Goal: Task Accomplishment & Management: Manage account settings

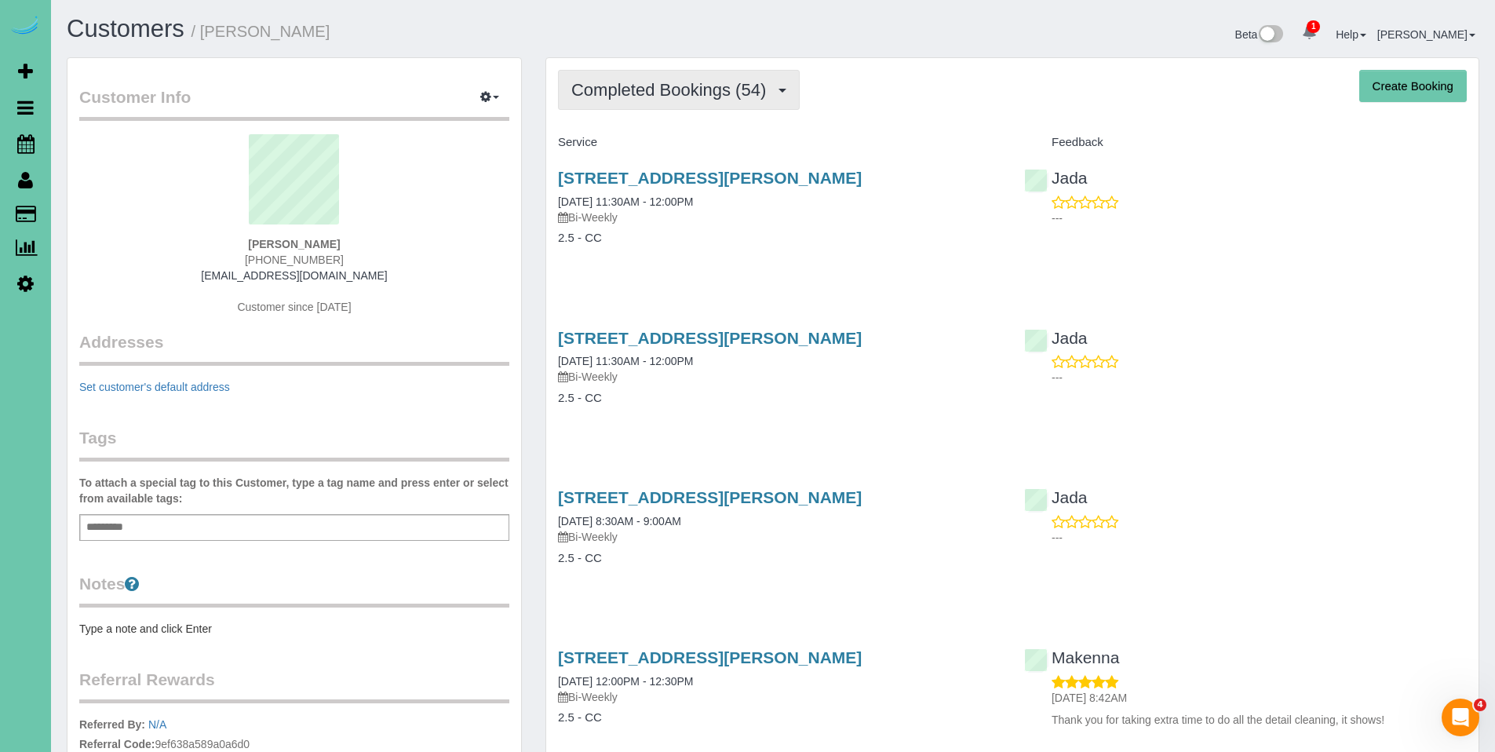
click at [696, 100] on button "Completed Bookings (54)" at bounding box center [679, 90] width 242 height 40
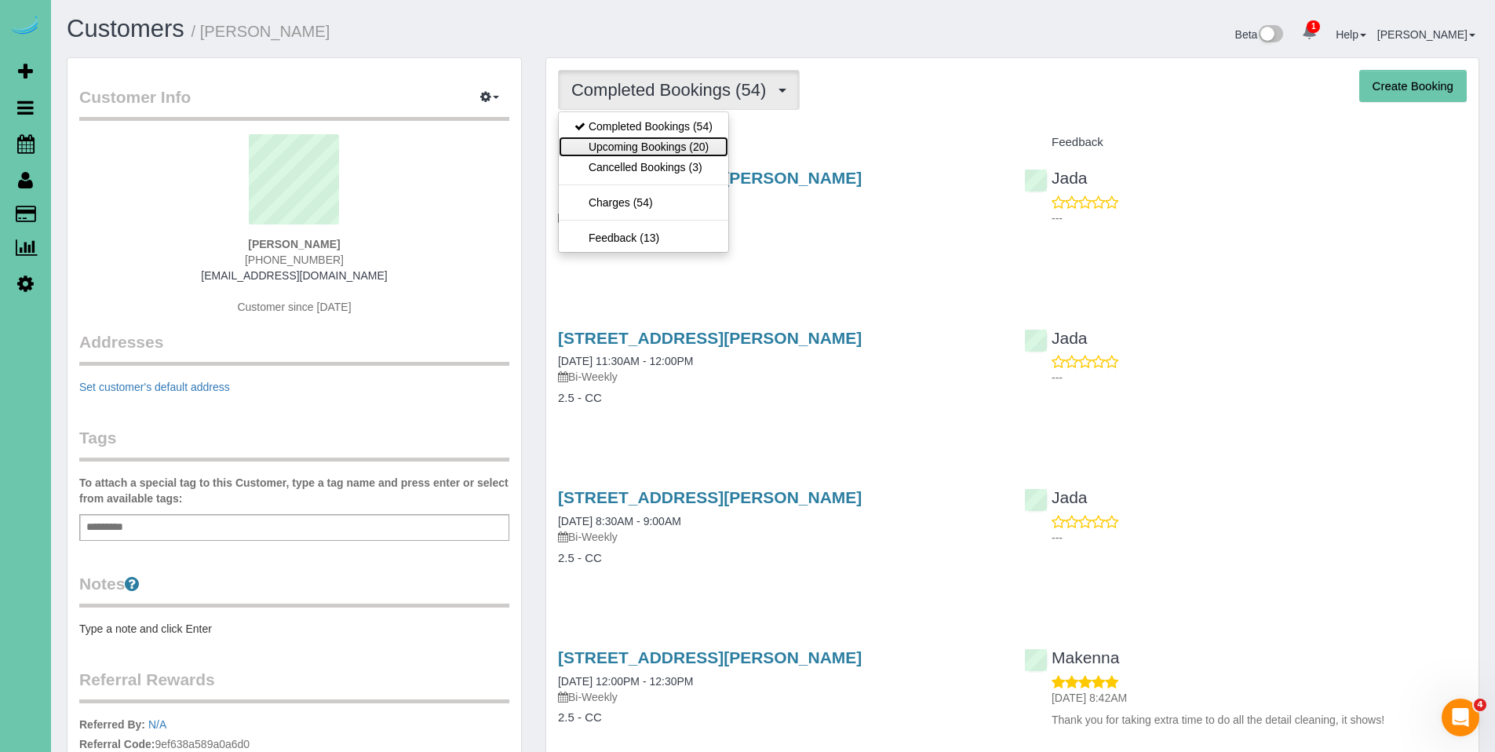
click at [651, 148] on link "Upcoming Bookings (20)" at bounding box center [643, 147] width 169 height 20
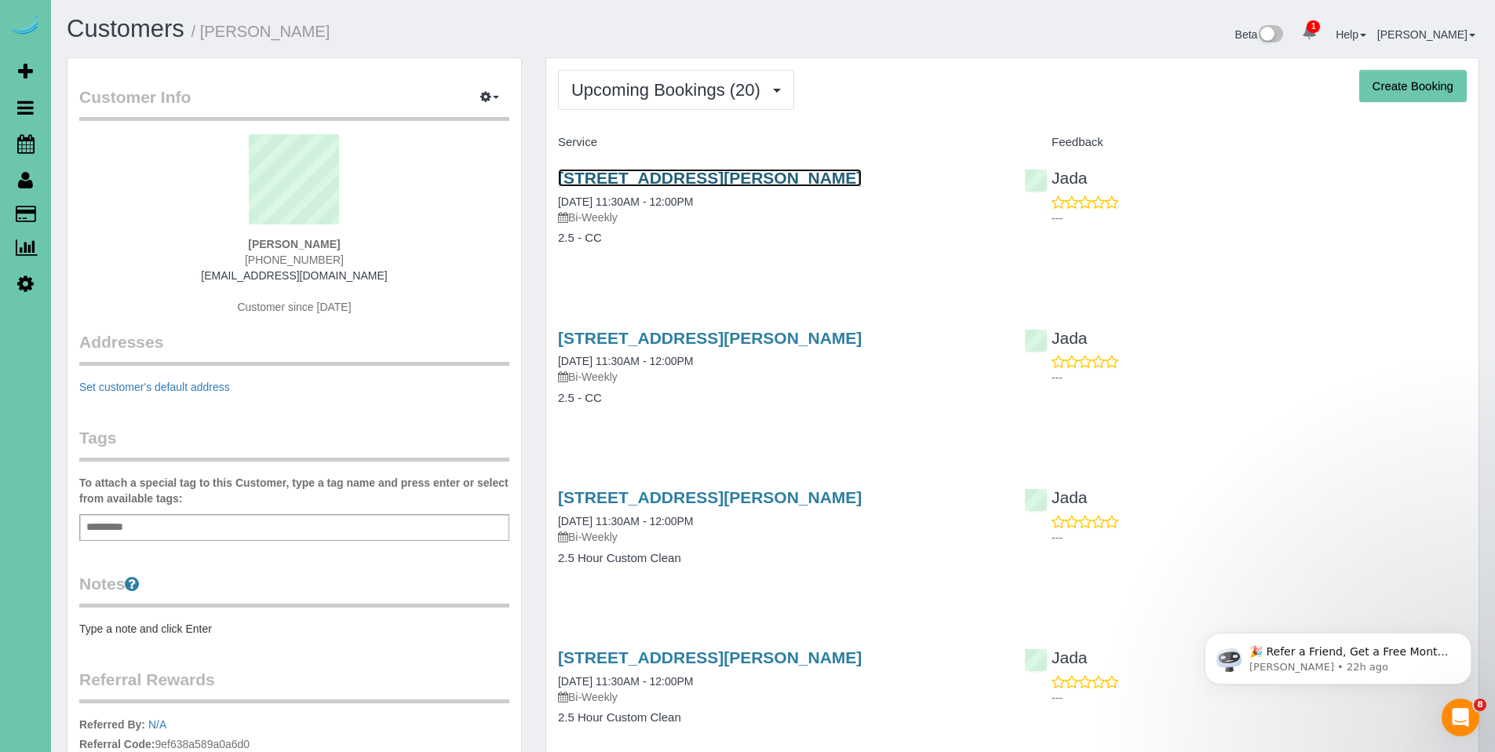
click at [671, 180] on link "14731 Himebaugh Plz, Omaha, NE 68116" at bounding box center [710, 178] width 304 height 18
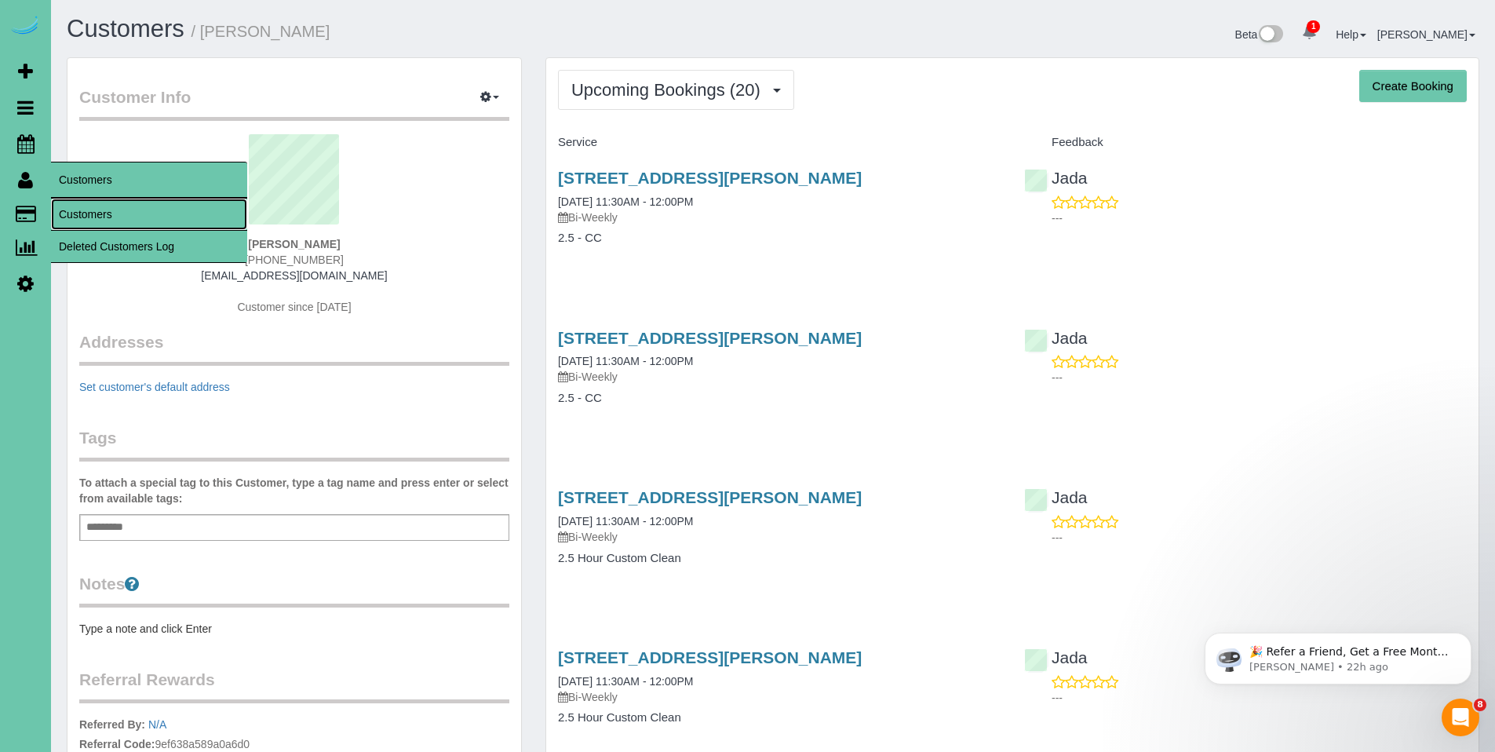
click at [103, 202] on link "Customers" at bounding box center [149, 214] width 196 height 31
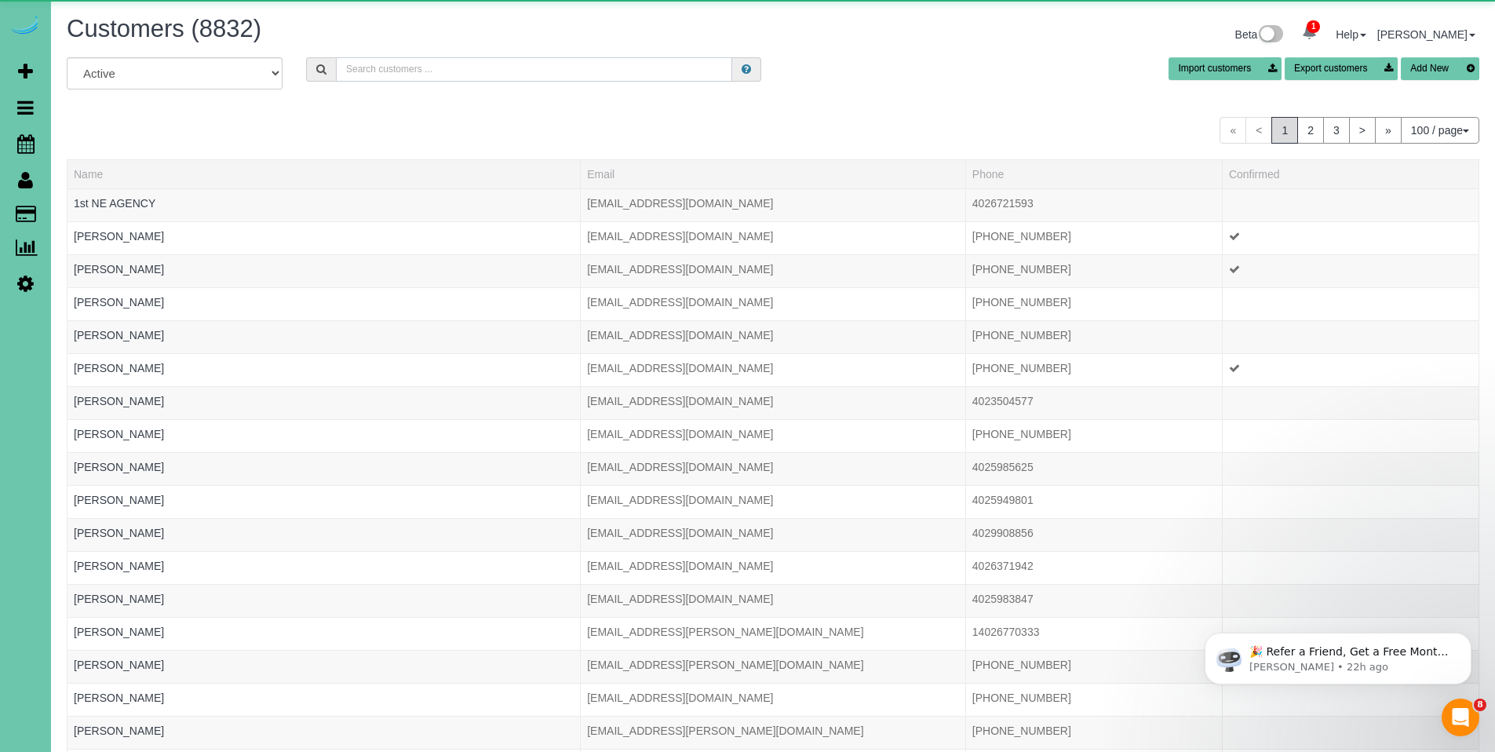
click at [420, 64] on input "text" at bounding box center [534, 69] width 396 height 24
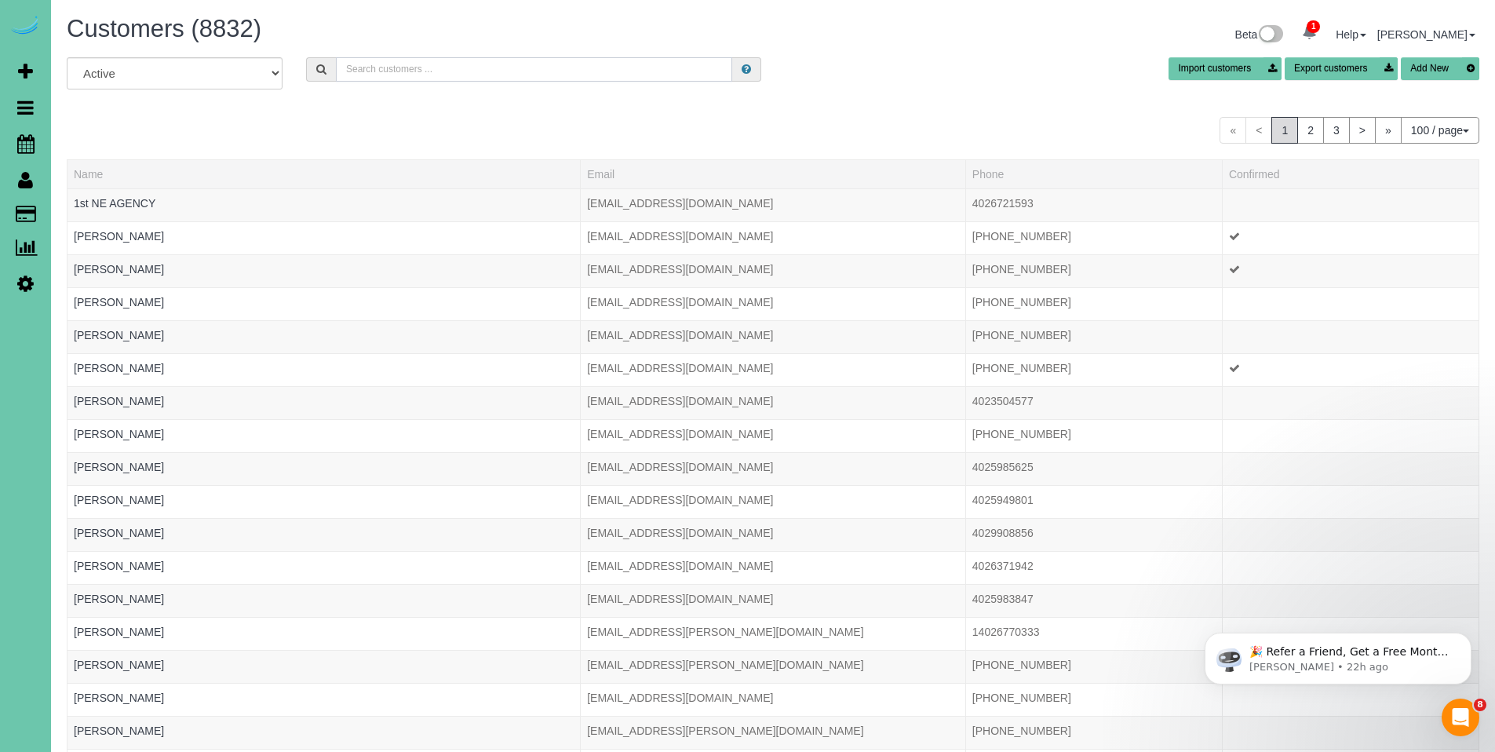
type input "L"
type input "M"
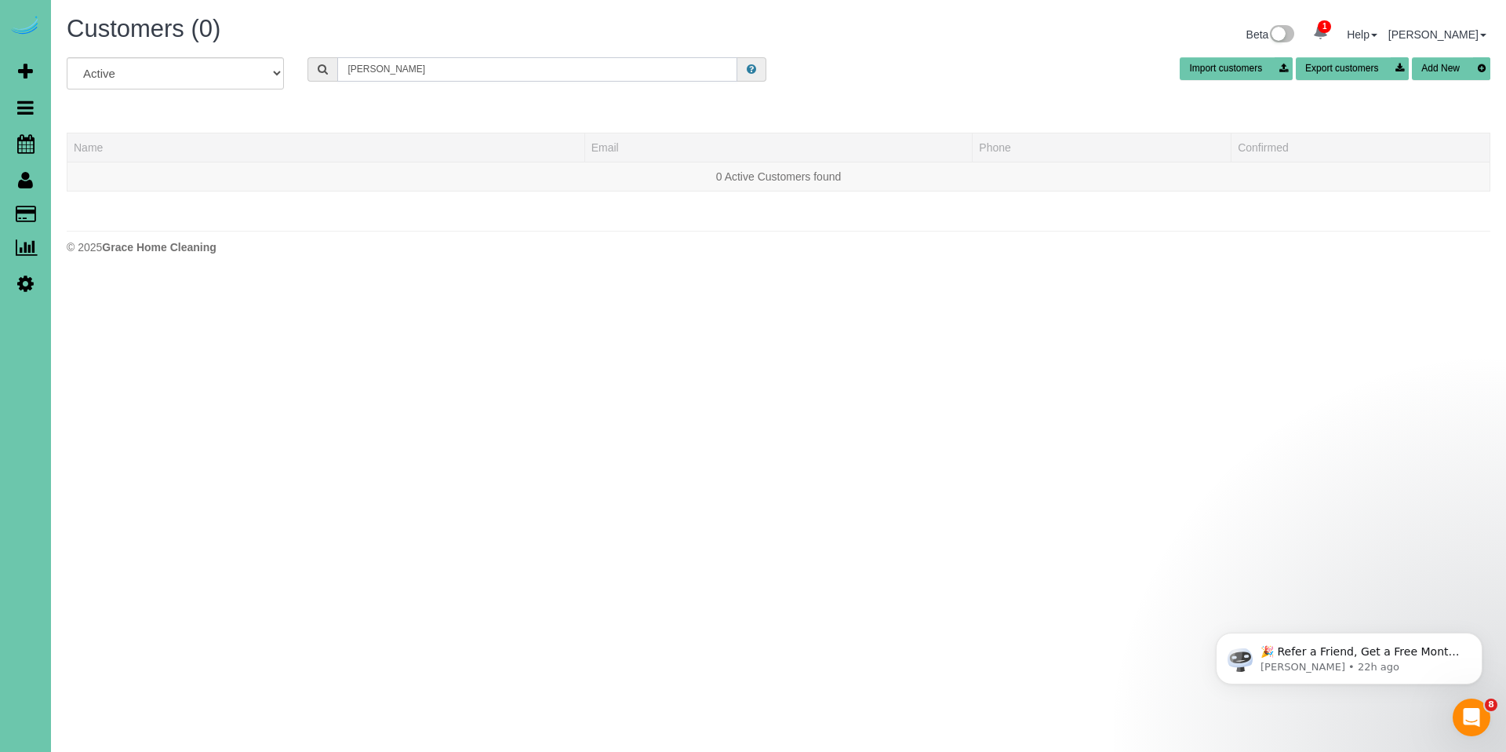
drag, startPoint x: 421, startPoint y: 65, endPoint x: 323, endPoint y: 53, distance: 98.0
click at [323, 53] on div "Customers (0) Beta 1 Your Notifications You have 0 alerts × You have 4 to charg…" at bounding box center [778, 139] width 1455 height 278
drag, startPoint x: 428, startPoint y: 70, endPoint x: 349, endPoint y: 64, distance: 79.4
click at [349, 64] on input "Gutterman" at bounding box center [537, 69] width 400 height 24
type input "Michele g"
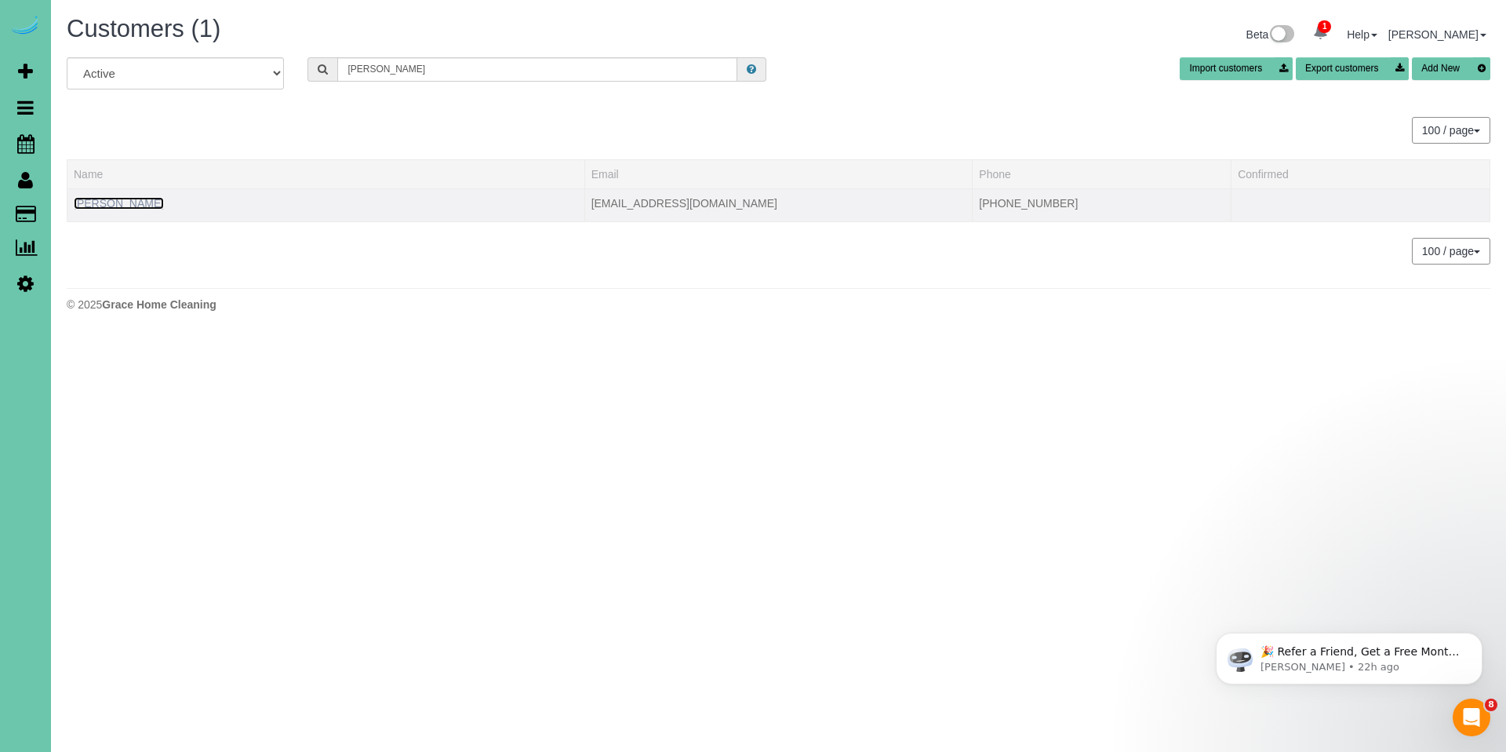
click at [118, 203] on link "Michele Guetterman" at bounding box center [119, 203] width 90 height 13
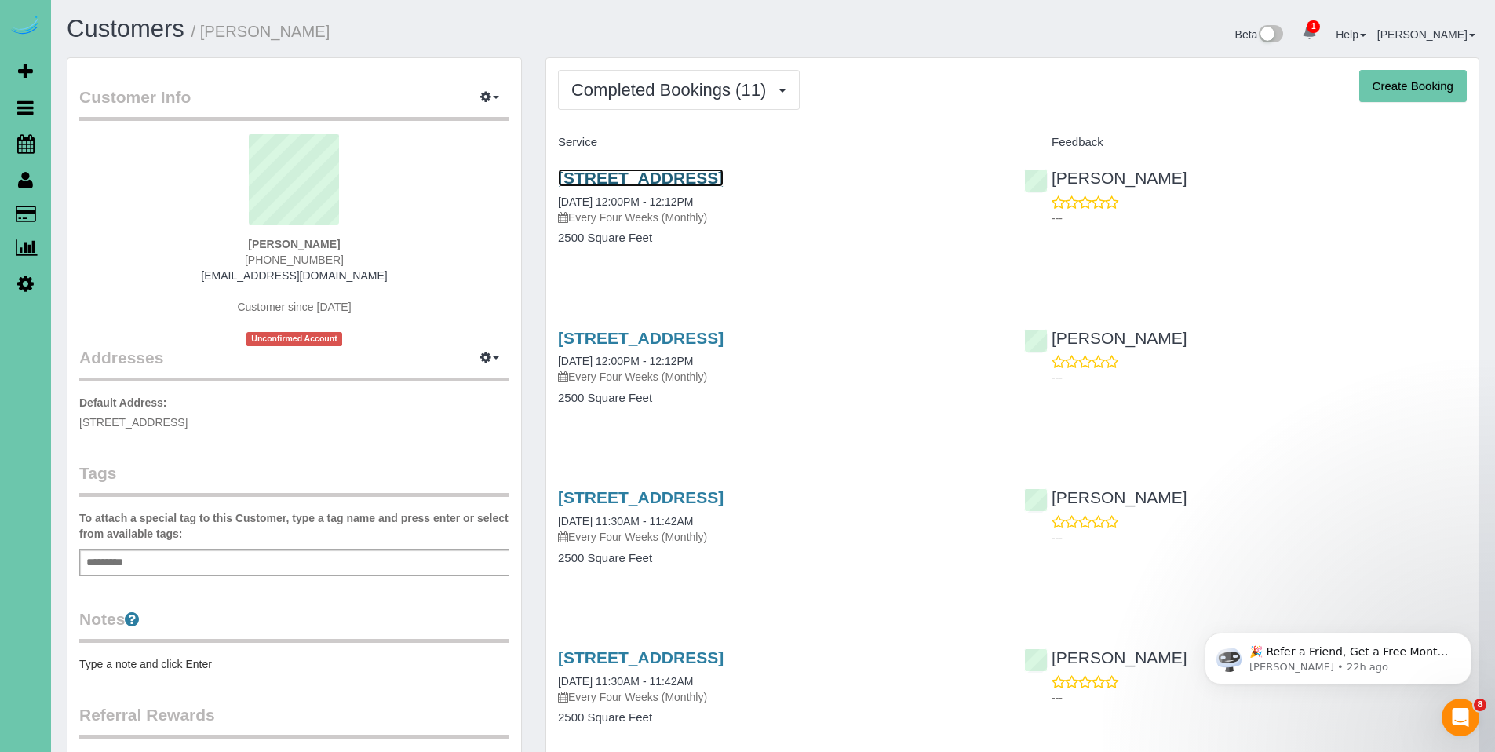
click at [655, 180] on link "5810 N 152th St, Omaha, NE 68116" at bounding box center [641, 178] width 166 height 18
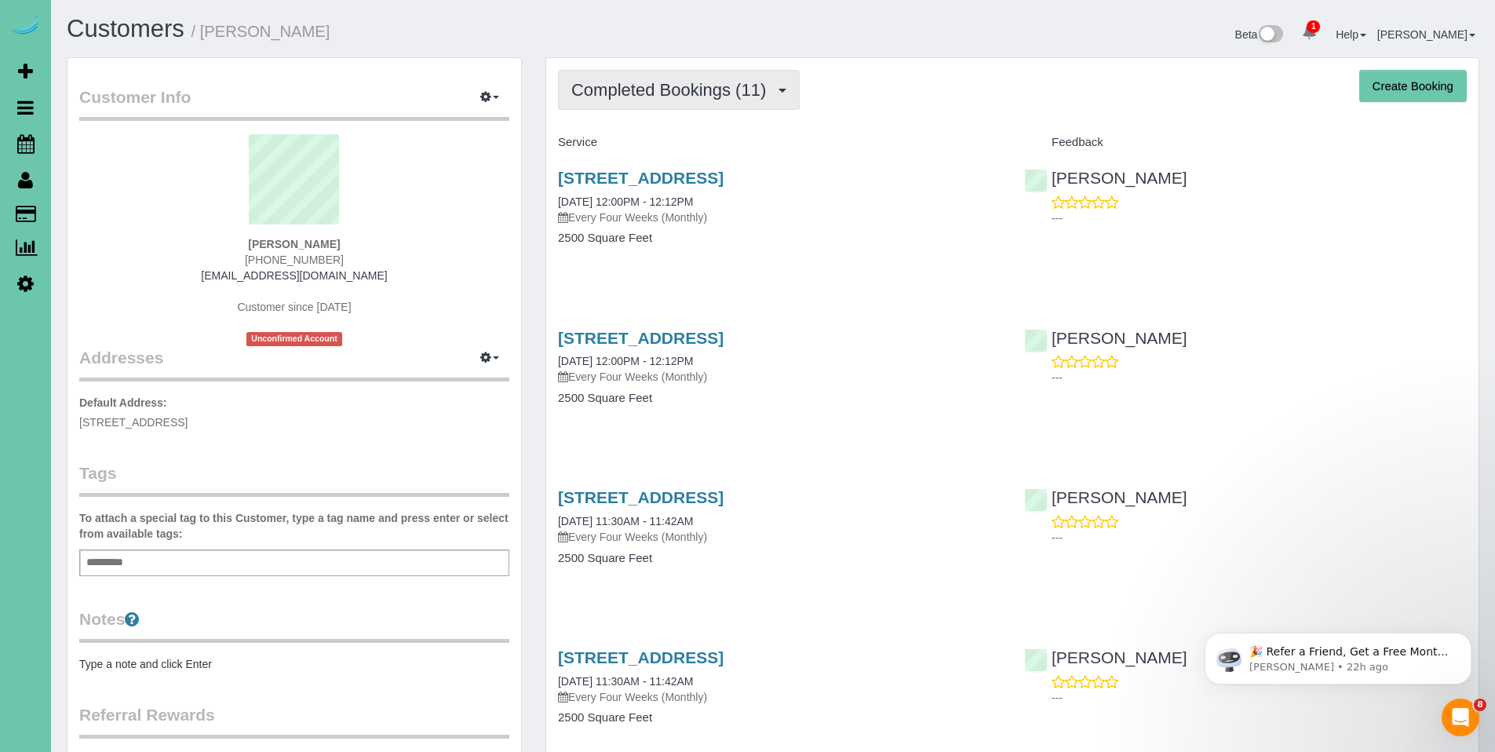
click at [663, 84] on span "Completed Bookings (11)" at bounding box center [672, 90] width 202 height 20
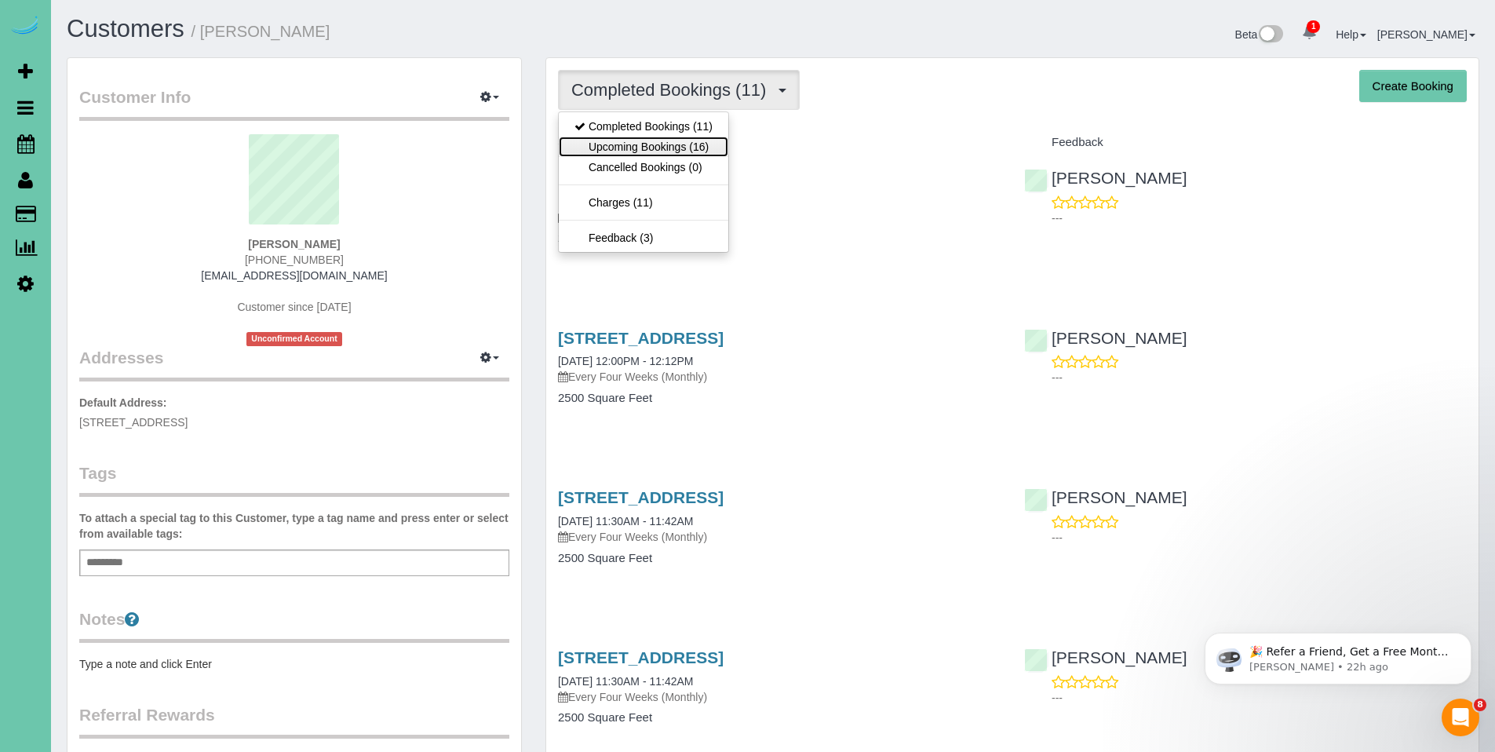
click at [652, 142] on link "Upcoming Bookings (16)" at bounding box center [643, 147] width 169 height 20
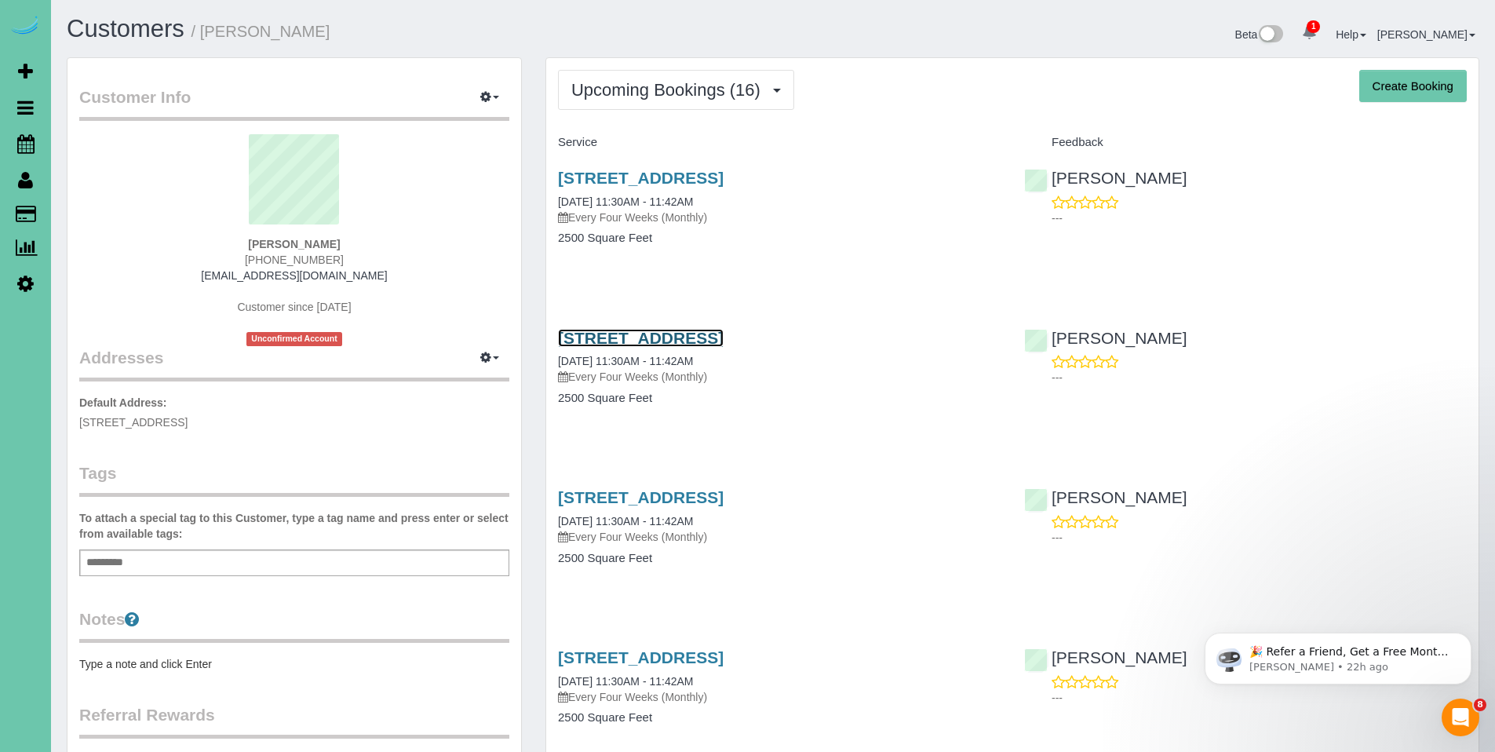
click at [685, 344] on link "5810 N 152th St, Omaha, NE 68116" at bounding box center [641, 338] width 166 height 18
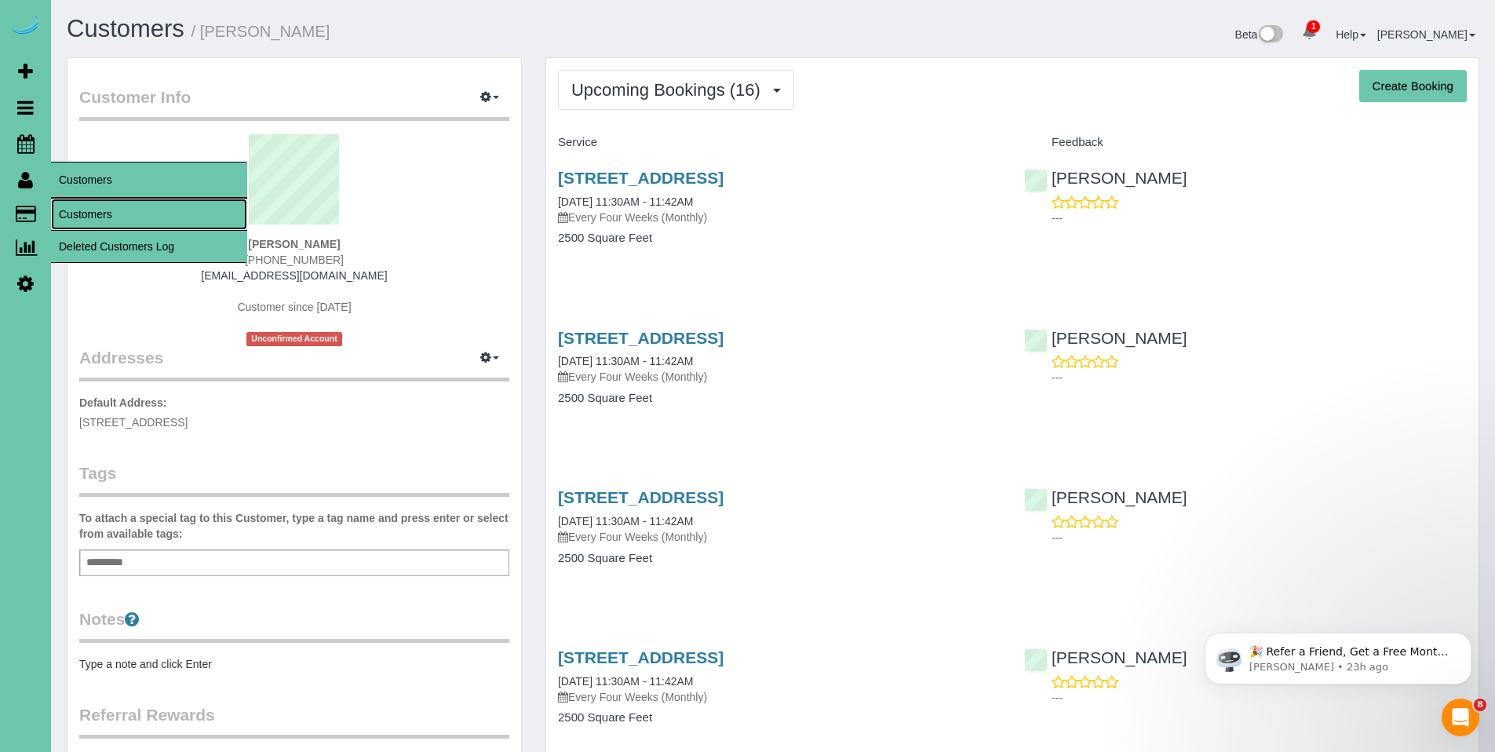
click at [82, 209] on link "Customers" at bounding box center [149, 214] width 196 height 31
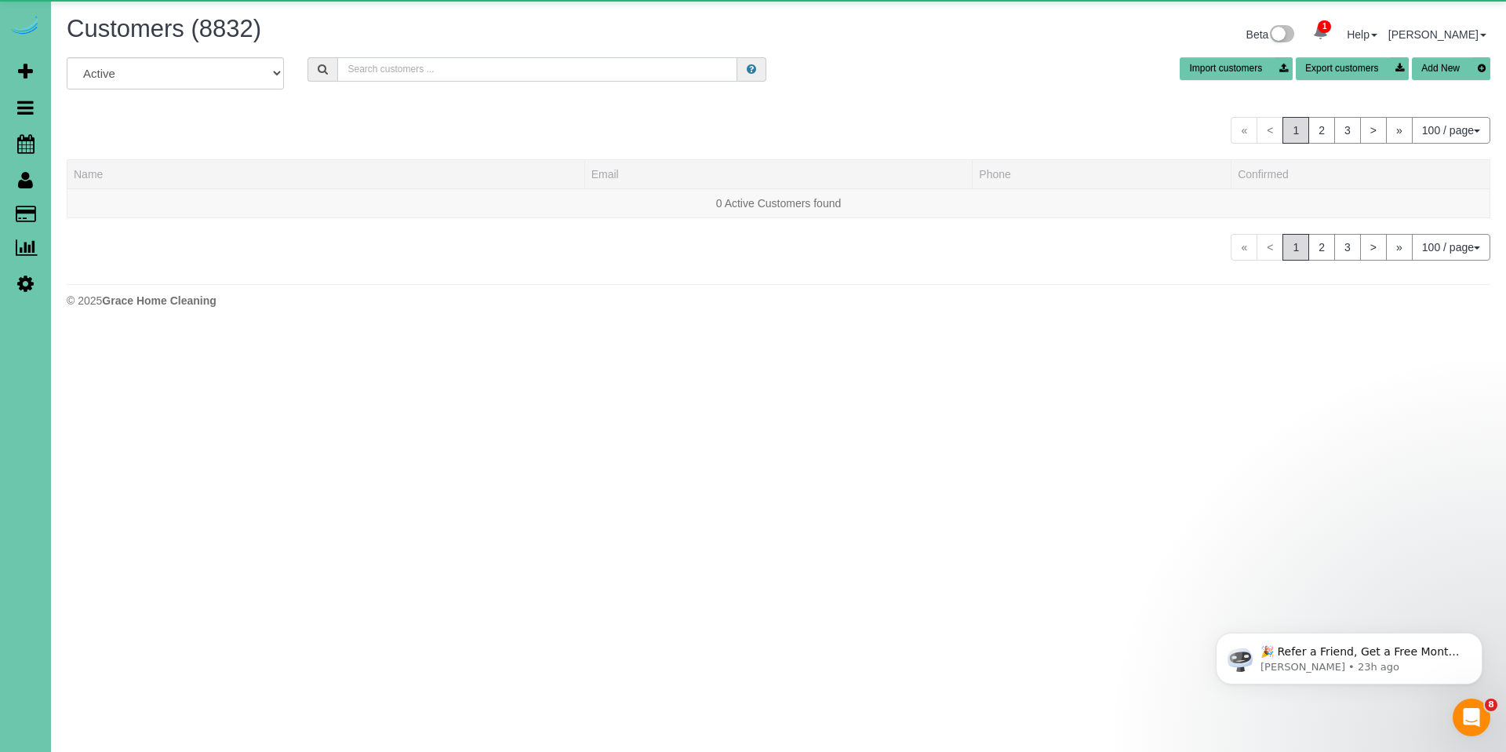
click at [391, 65] on input "text" at bounding box center [537, 69] width 400 height 24
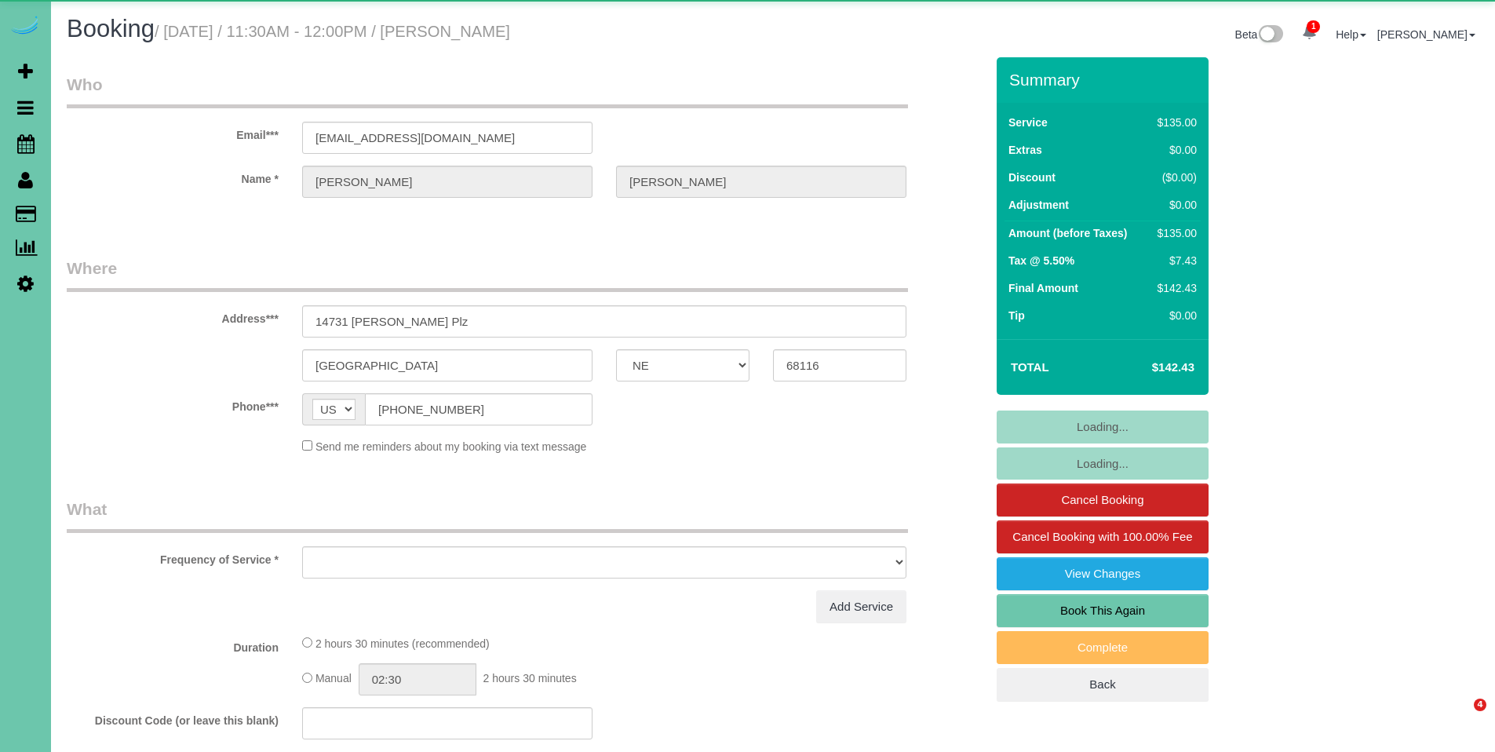
select select "NE"
select select "object:832"
select select "number:35"
select select "number:41"
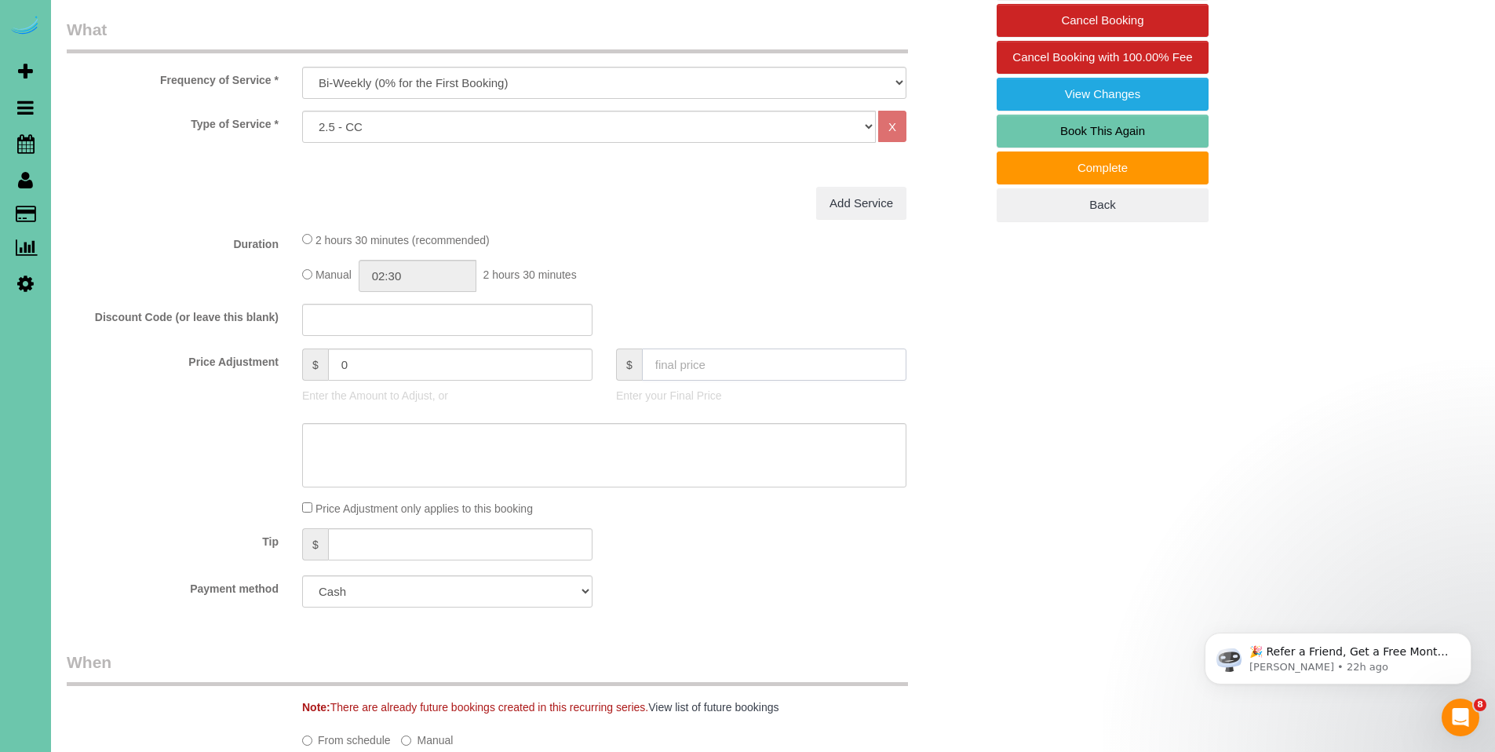
click at [763, 369] on input "text" at bounding box center [774, 364] width 264 height 32
type input "142"
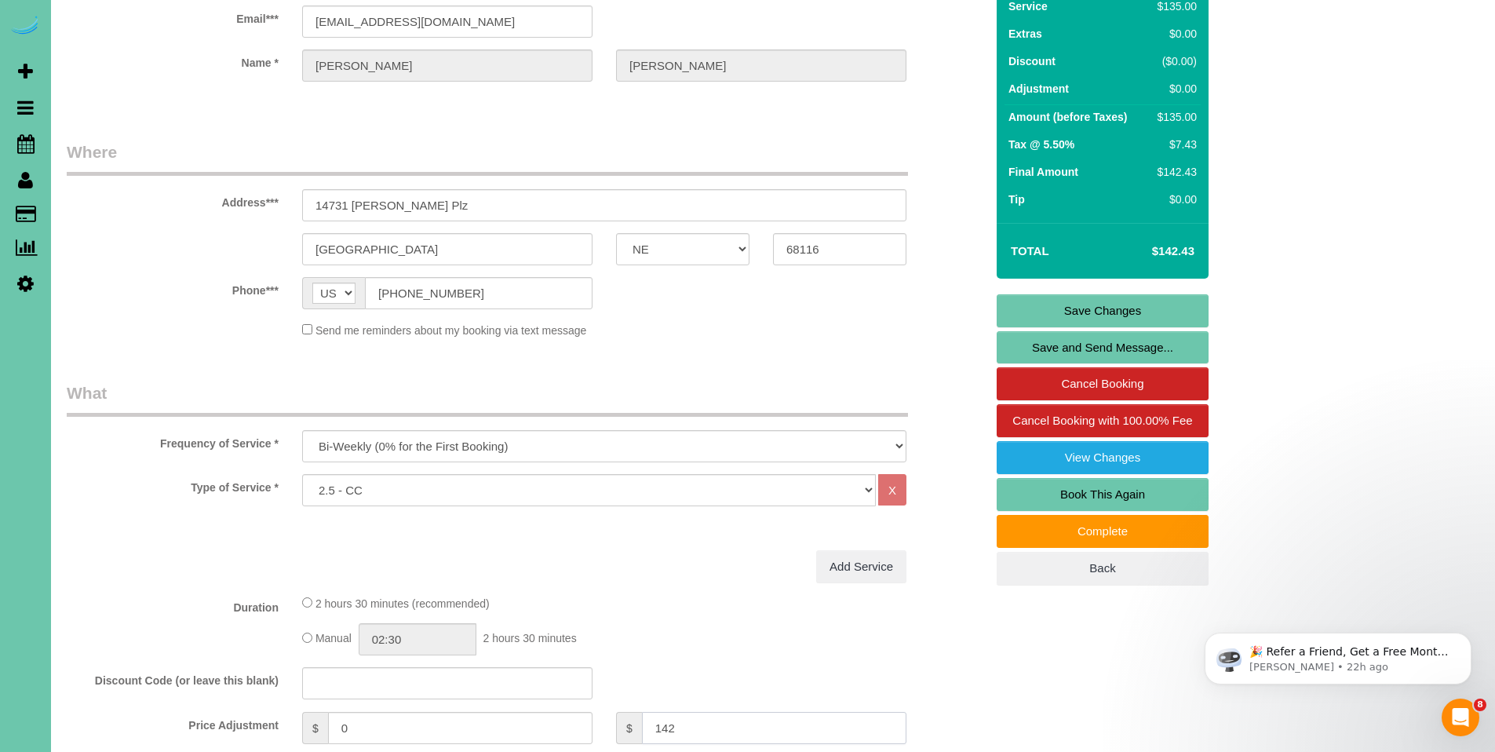
scroll to position [53, 0]
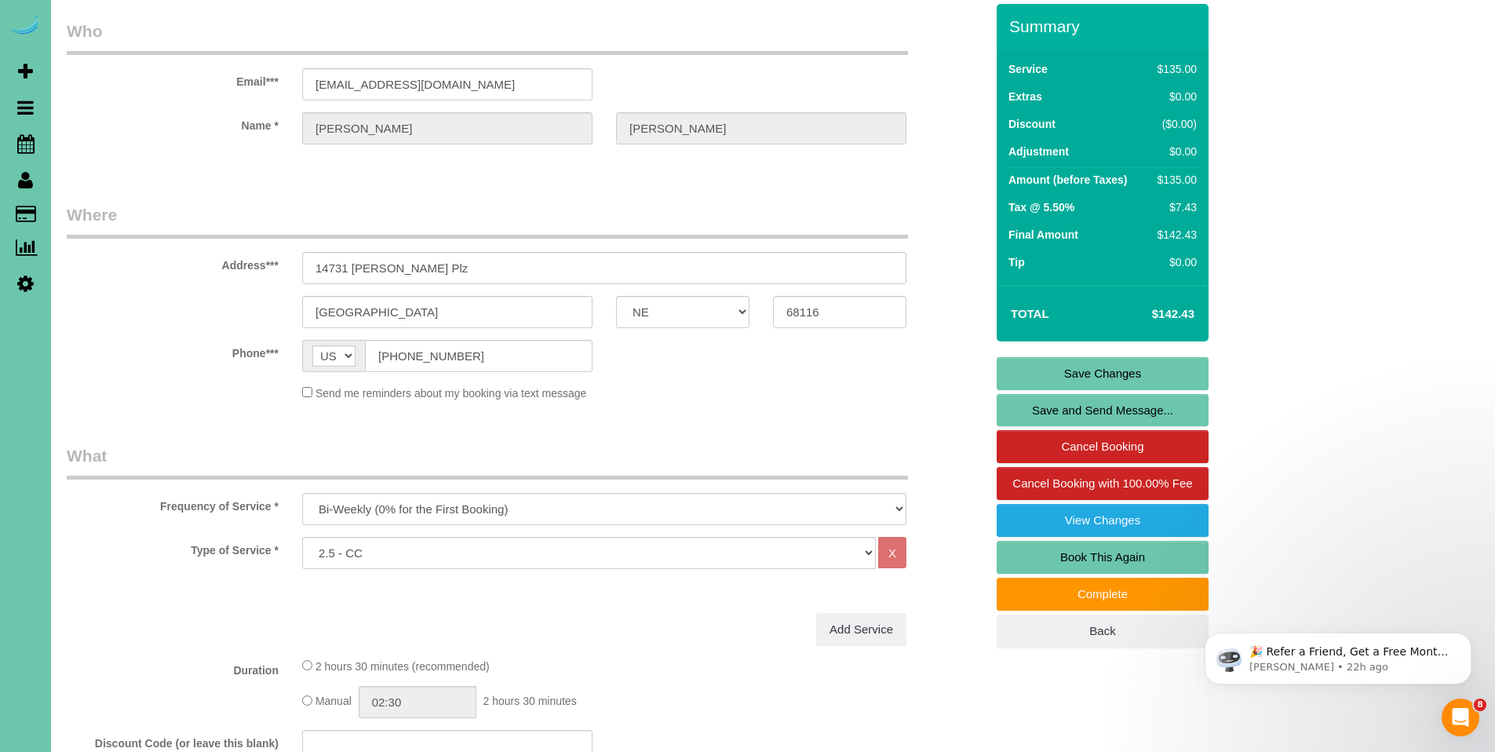
type input "-0.4"
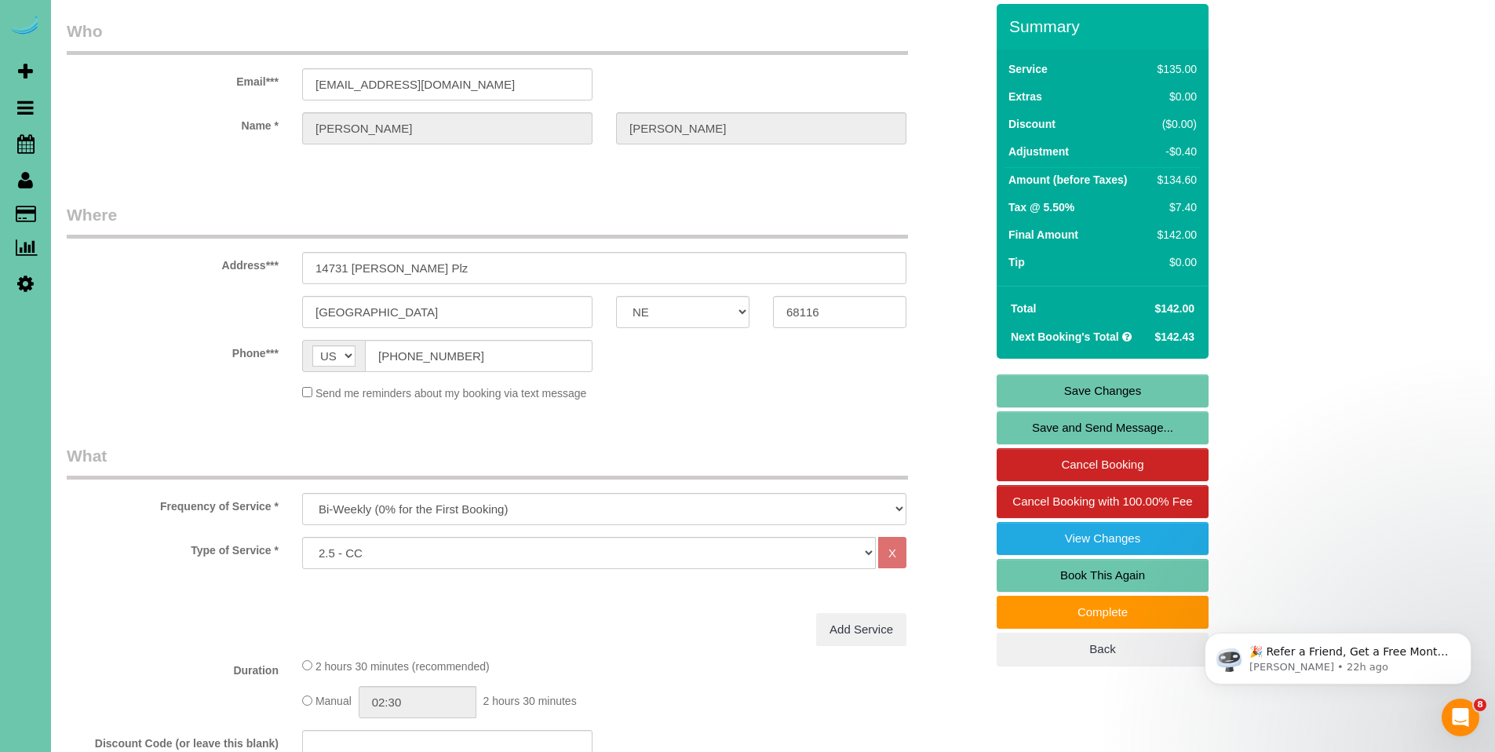
click at [1099, 391] on link "Save Changes" at bounding box center [1102, 390] width 212 height 33
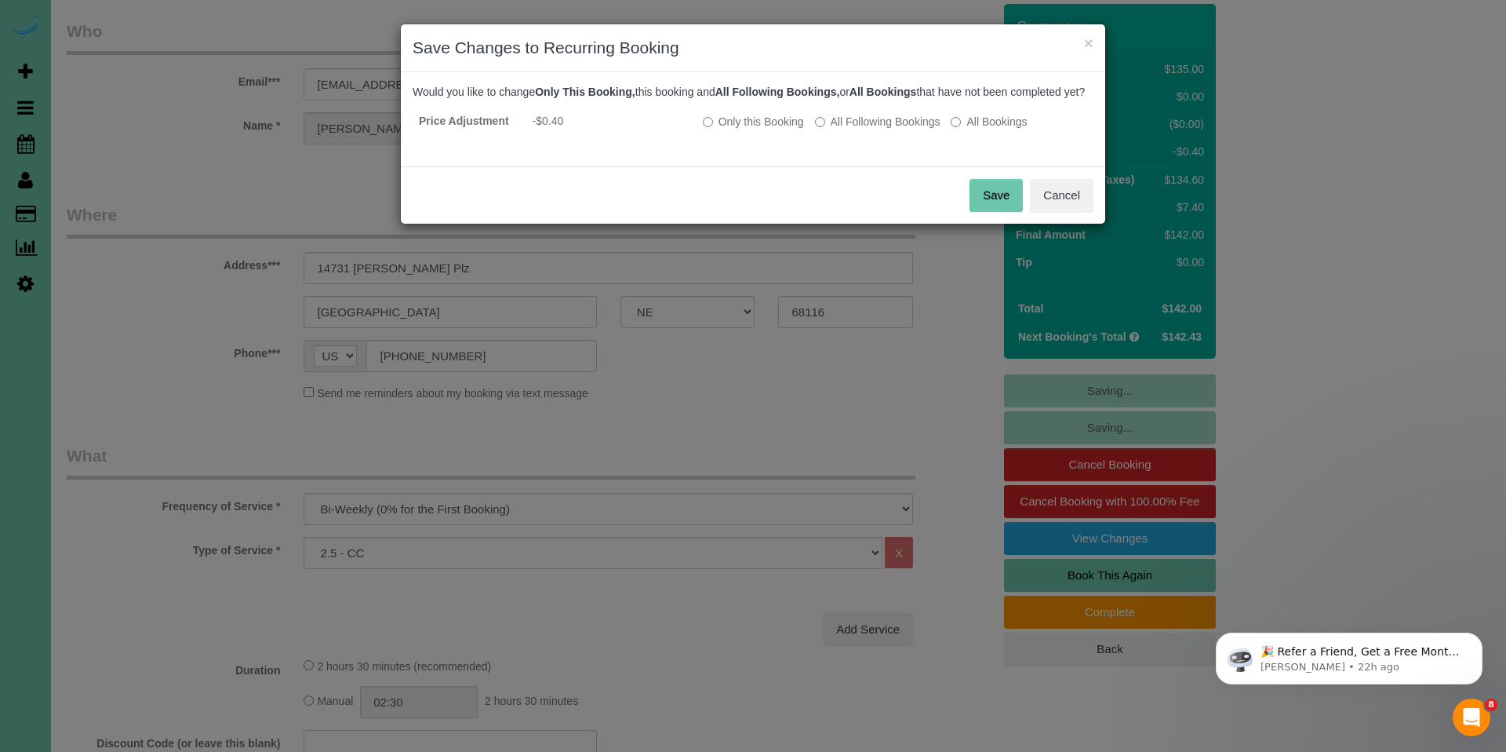
click at [991, 206] on button "Save" at bounding box center [996, 195] width 53 height 33
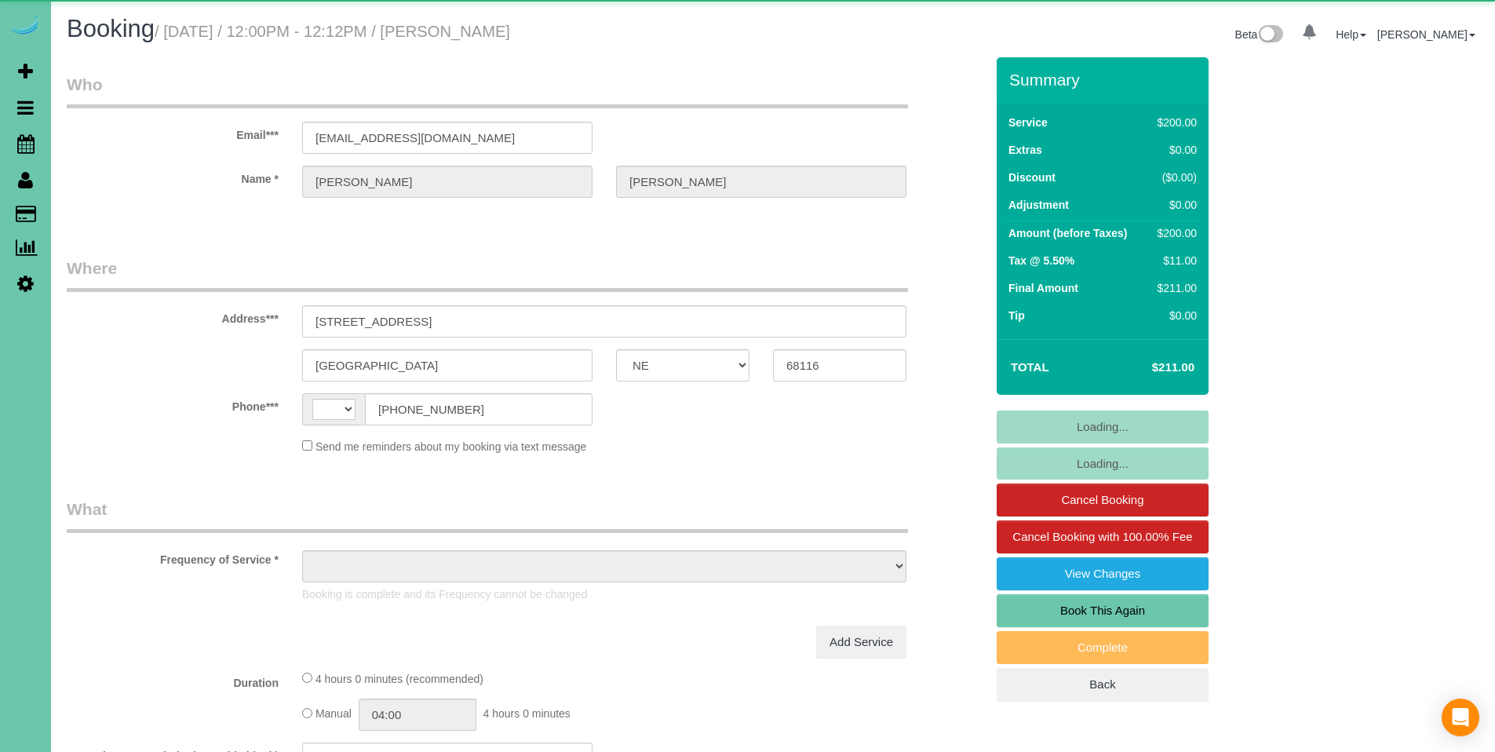
select select "NE"
select select "string:[GEOGRAPHIC_DATA]"
select select "object:658"
select select "string:fspay-a1f73443-6ec7-4f5d-bee7-862e2ab21d54"
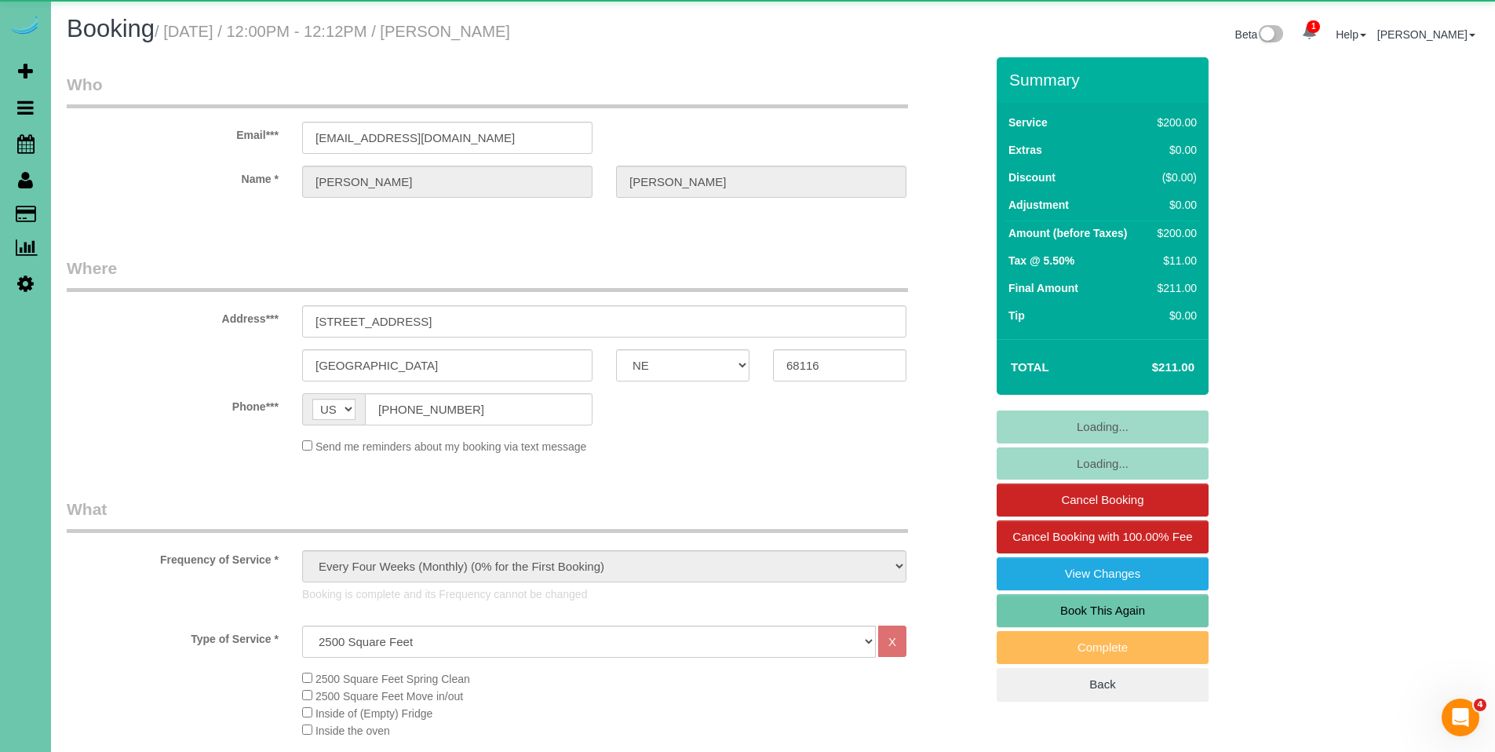
select select "object:944"
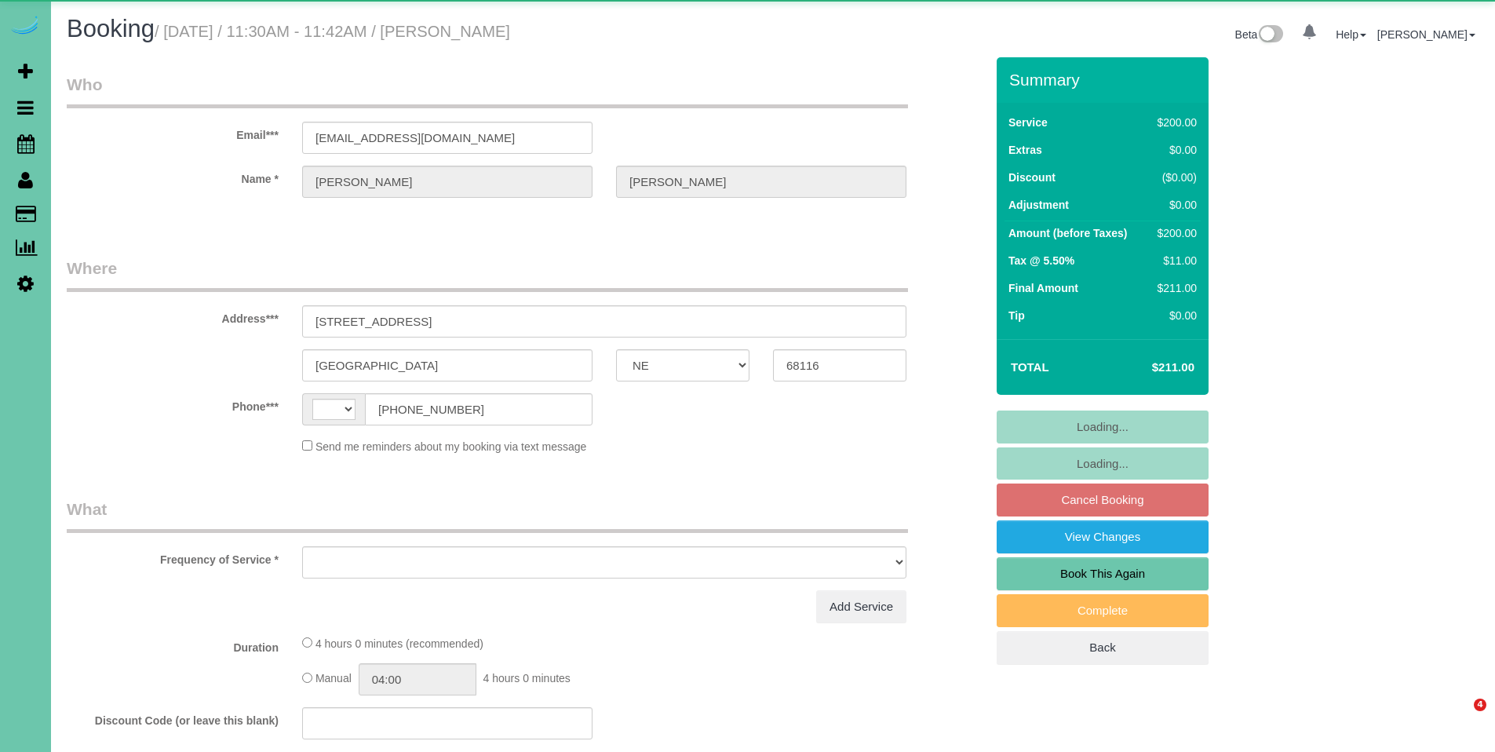
select select "NE"
select select "string:US"
select select "object:620"
select select "string:fspay-a1f73443-6ec7-4f5d-bee7-862e2ab21d54"
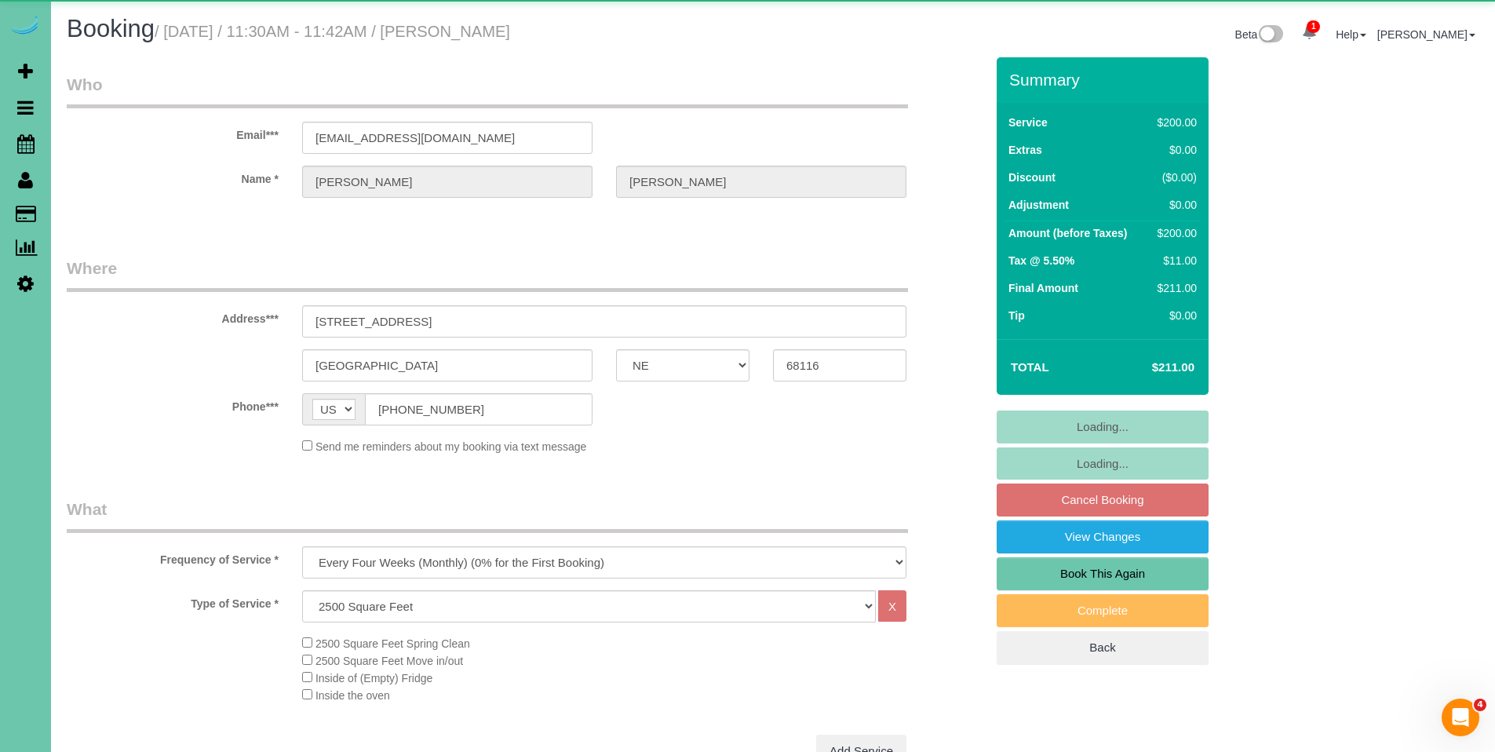
select select "object:659"
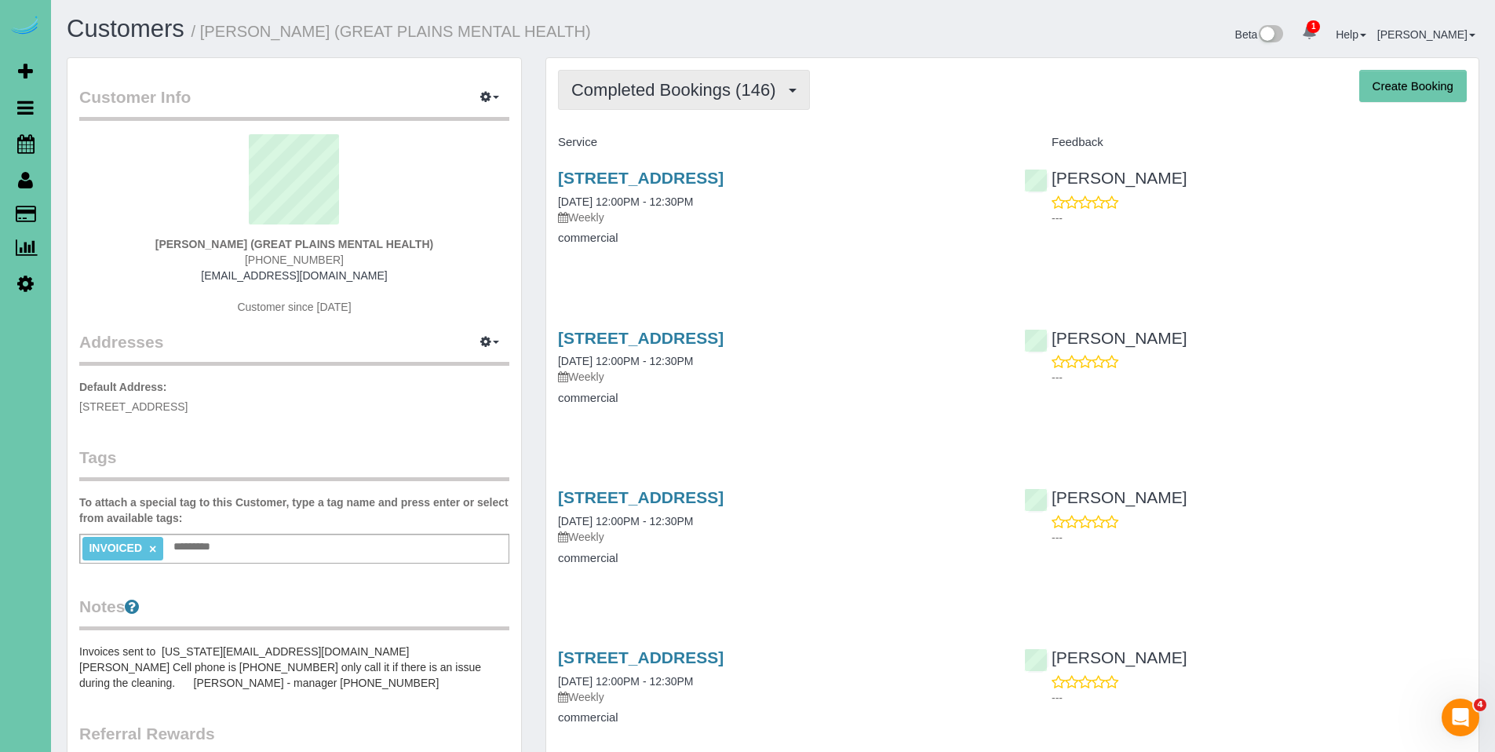
click at [639, 101] on button "Completed Bookings (146)" at bounding box center [684, 90] width 252 height 40
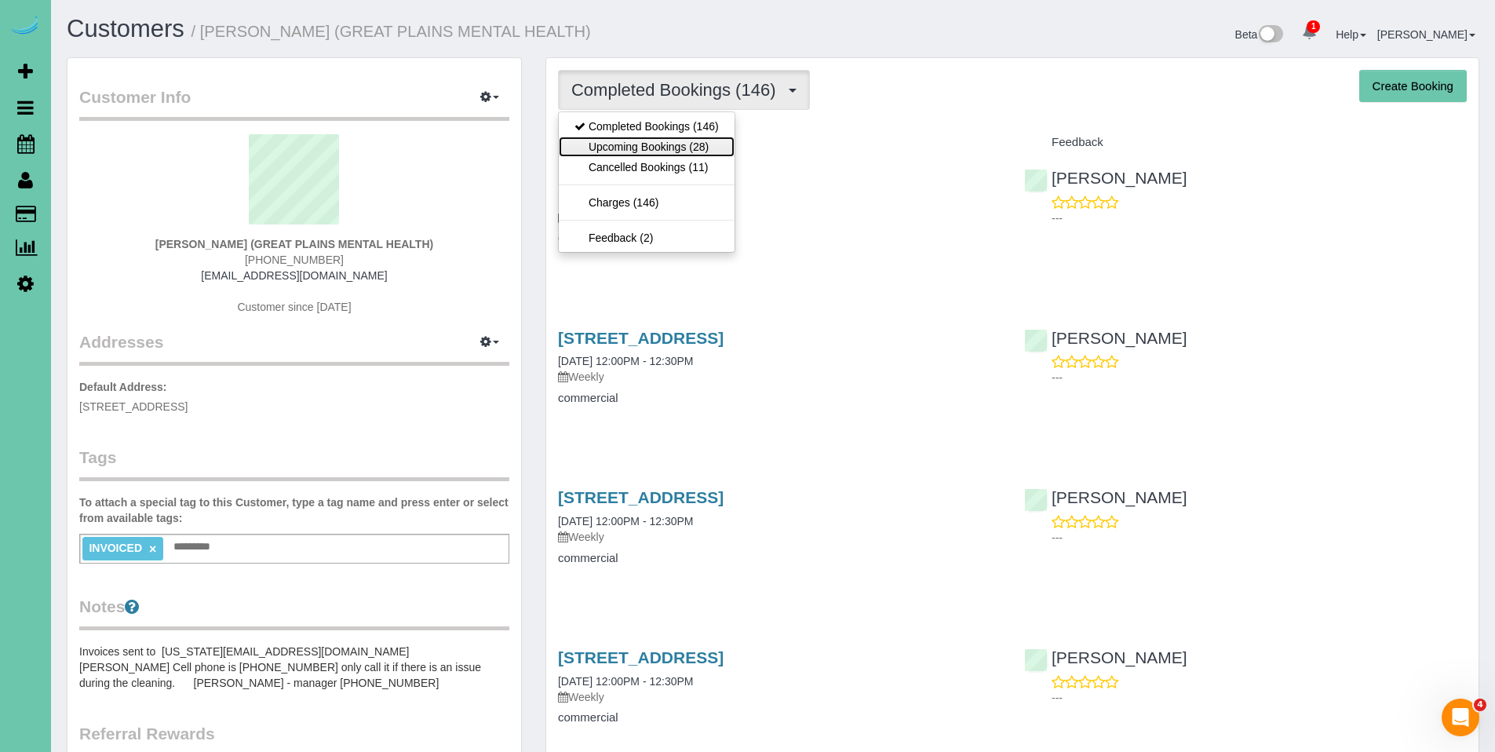
click at [641, 147] on link "Upcoming Bookings (28)" at bounding box center [647, 147] width 176 height 20
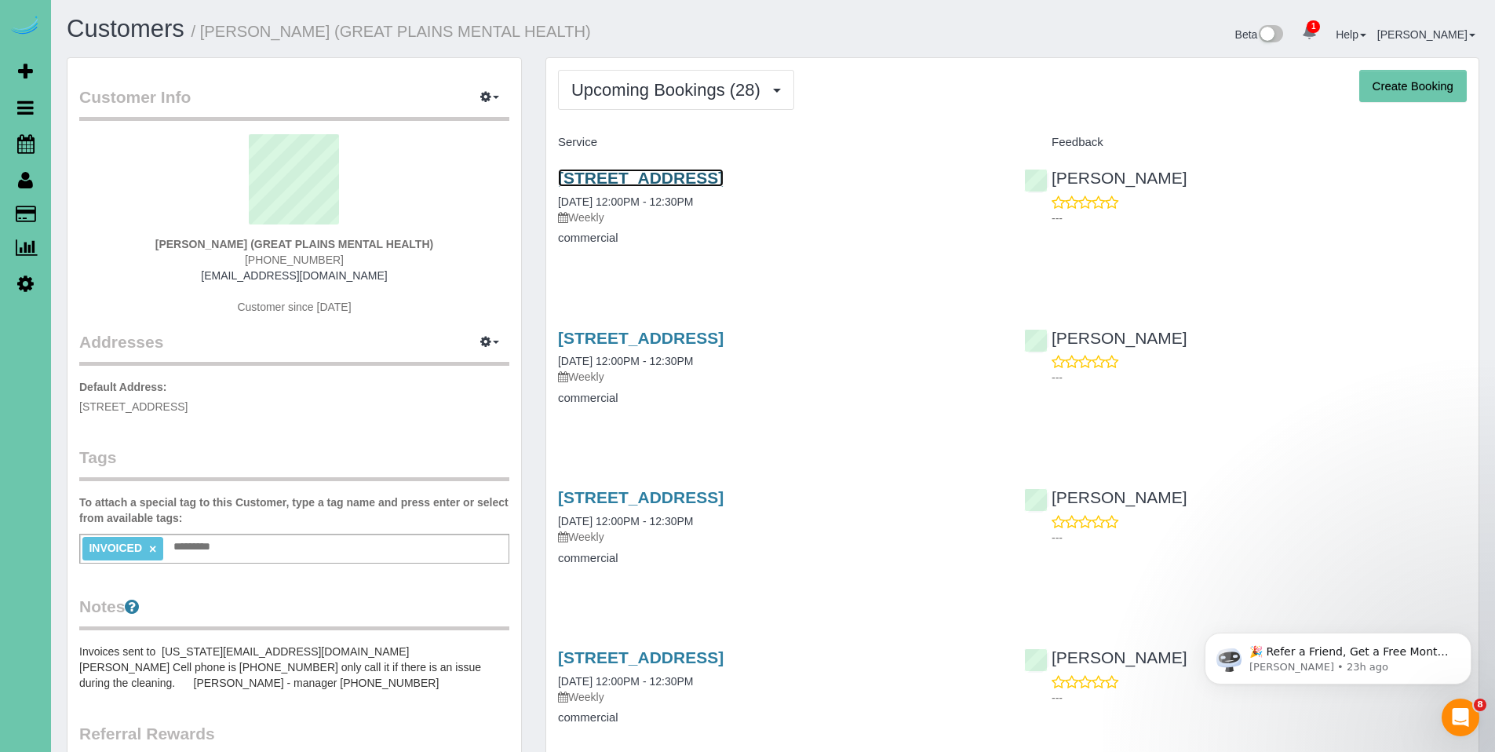
click at [661, 182] on link "4610 S 133rd St, Omaha, NE 68137" at bounding box center [641, 178] width 166 height 18
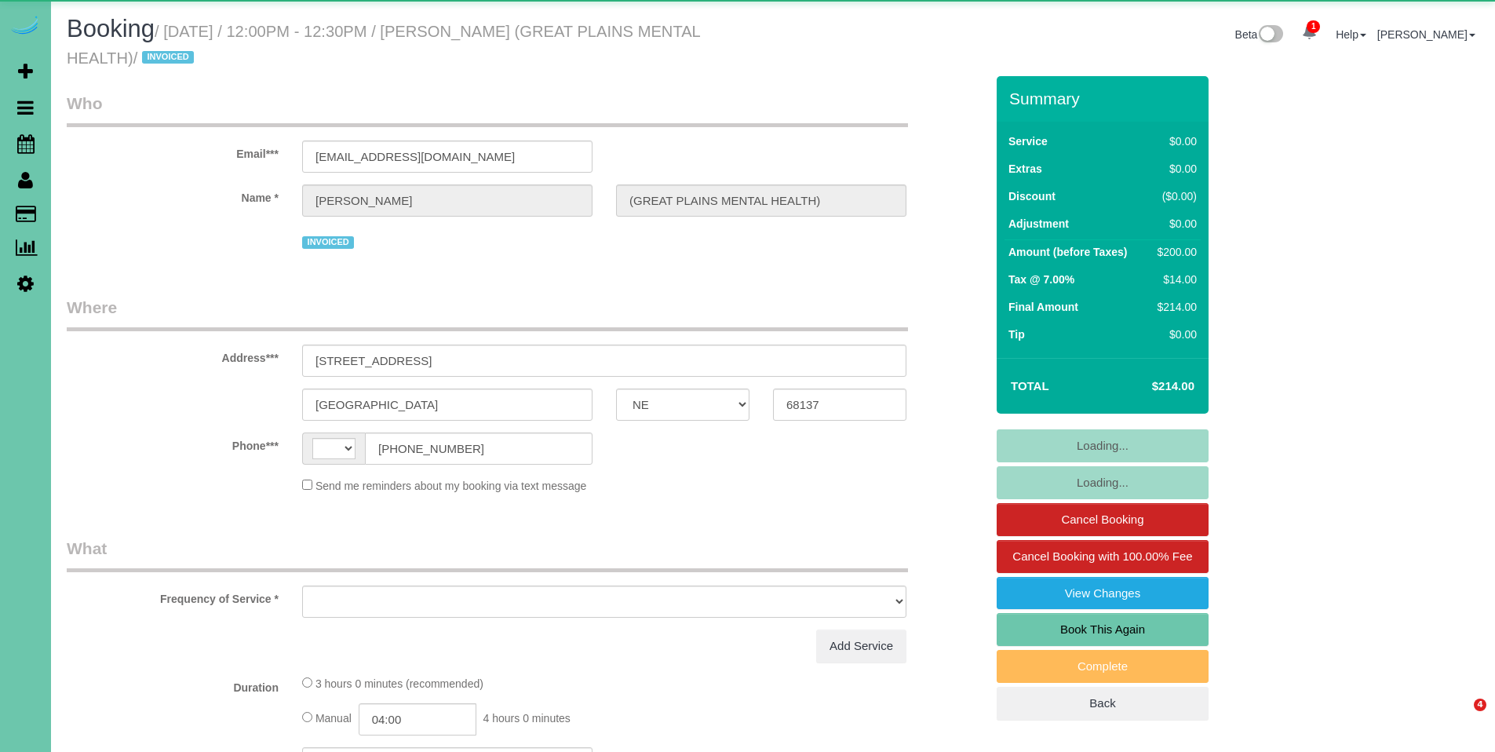
select select "NE"
select select "string:[GEOGRAPHIC_DATA]"
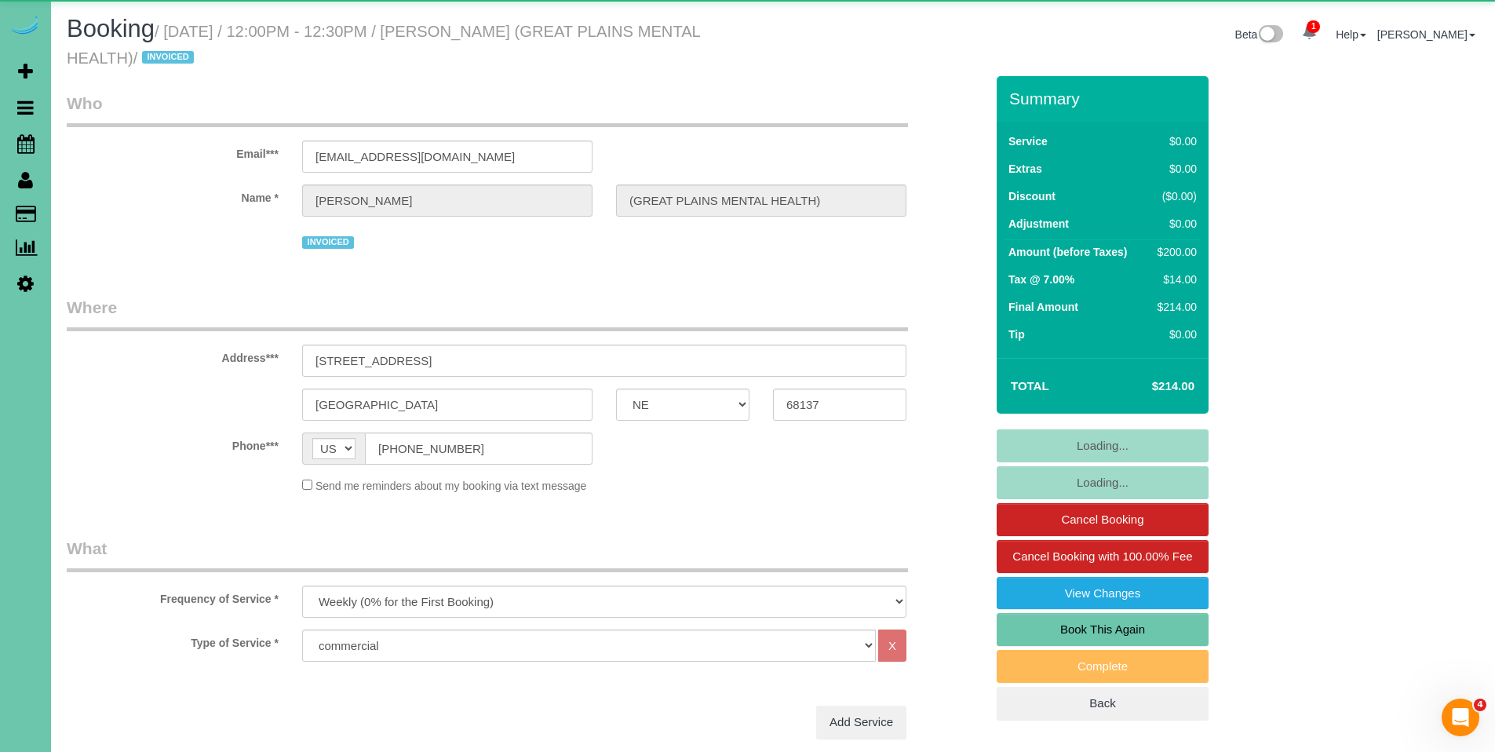
select select "object:895"
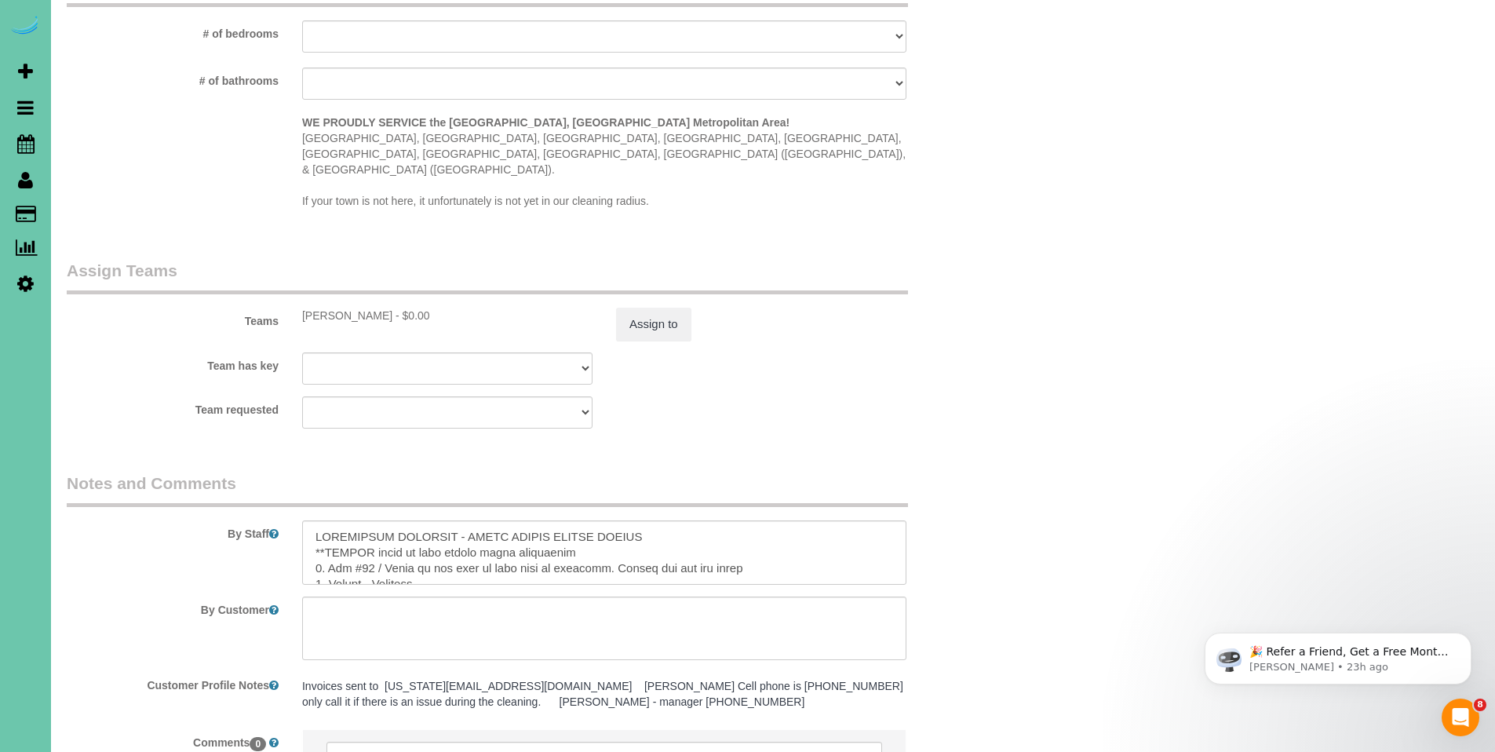
scroll to position [1472, 0]
click at [380, 537] on textarea at bounding box center [604, 551] width 604 height 64
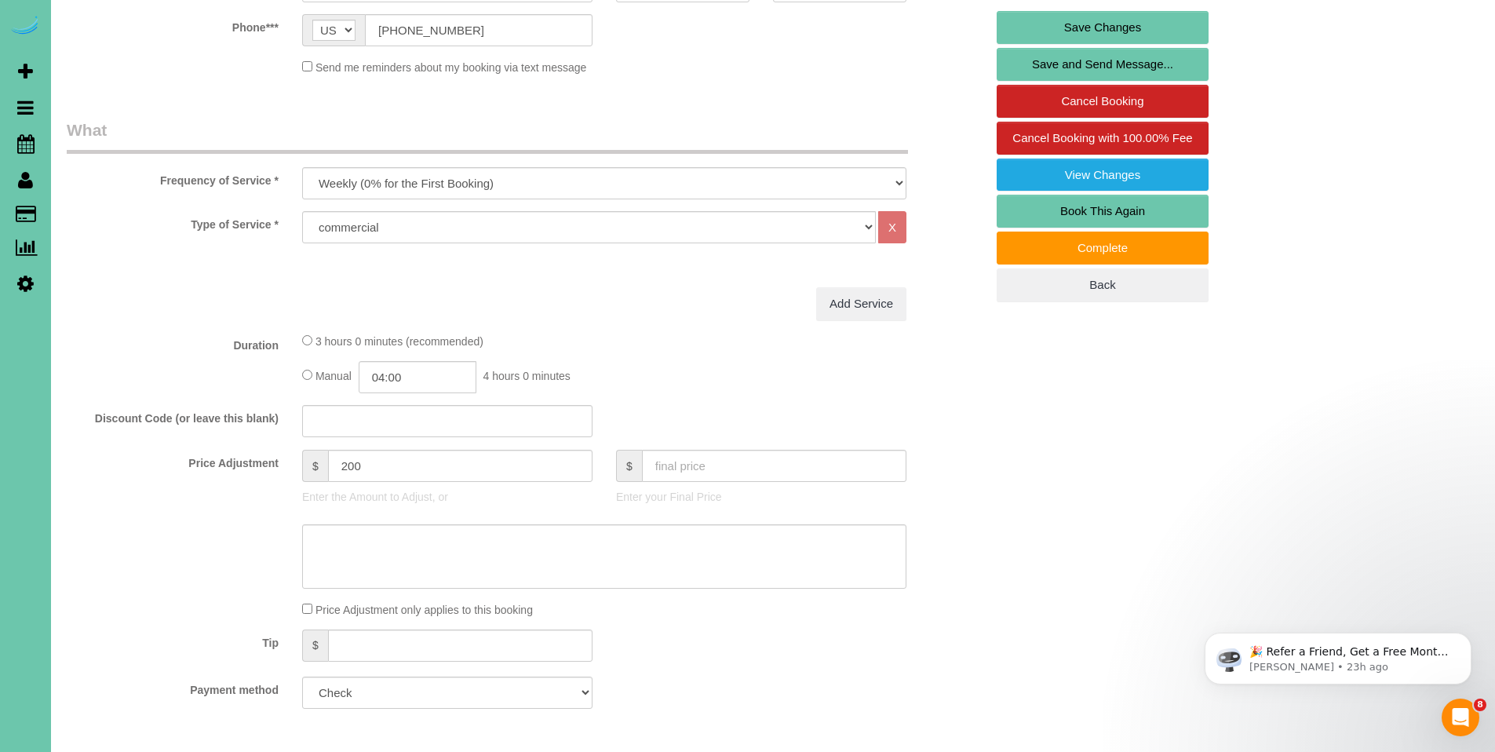
scroll to position [252, 0]
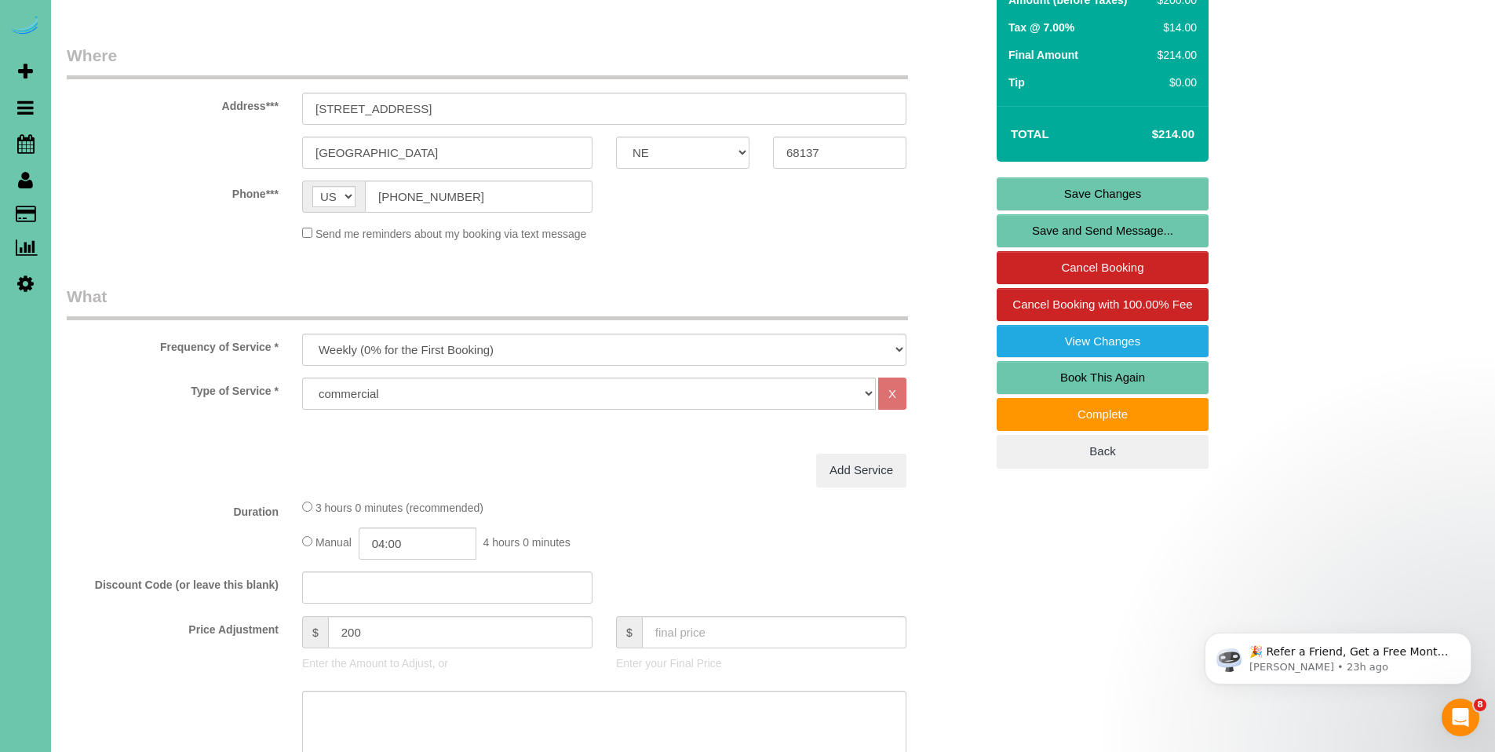
type textarea "COMMERCIAL BUILDING - GREAT PLAINS MENTAL HEALTH **BEWARE there is many sticky …"
click at [1102, 196] on link "Save Changes" at bounding box center [1102, 193] width 212 height 33
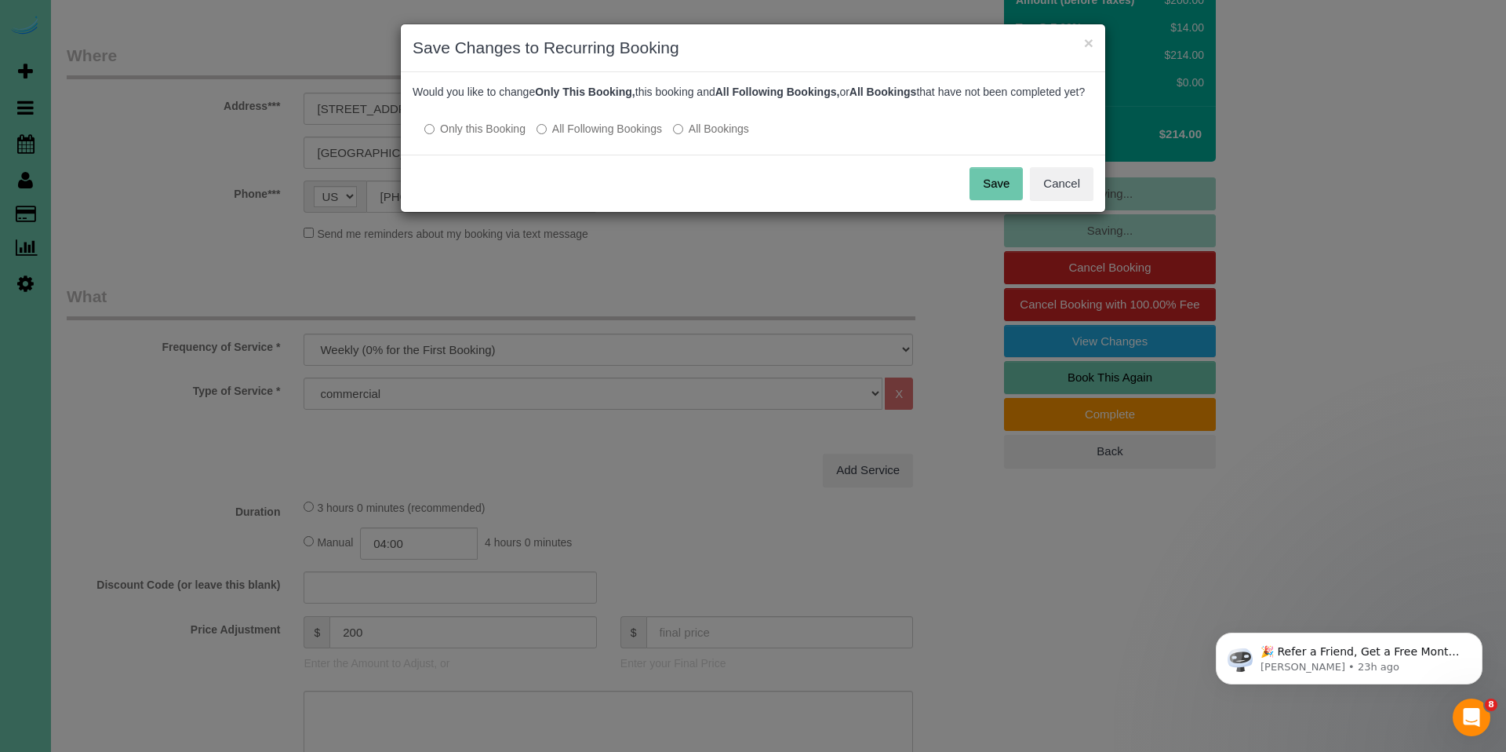
click at [570, 137] on label "All Following Bookings" at bounding box center [600, 129] width 126 height 16
click at [1004, 199] on button "Save" at bounding box center [996, 183] width 53 height 33
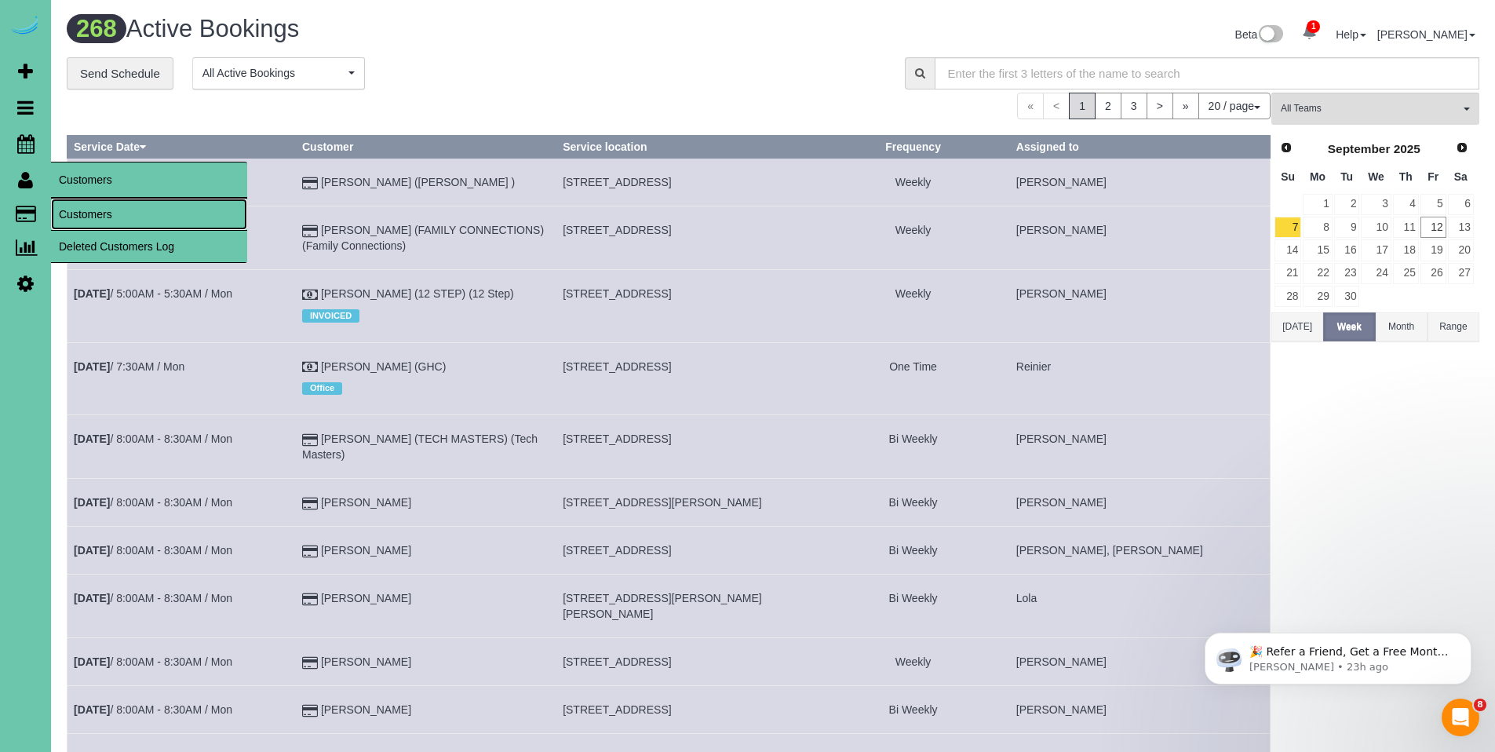
click at [104, 213] on link "Customers" at bounding box center [149, 214] width 196 height 31
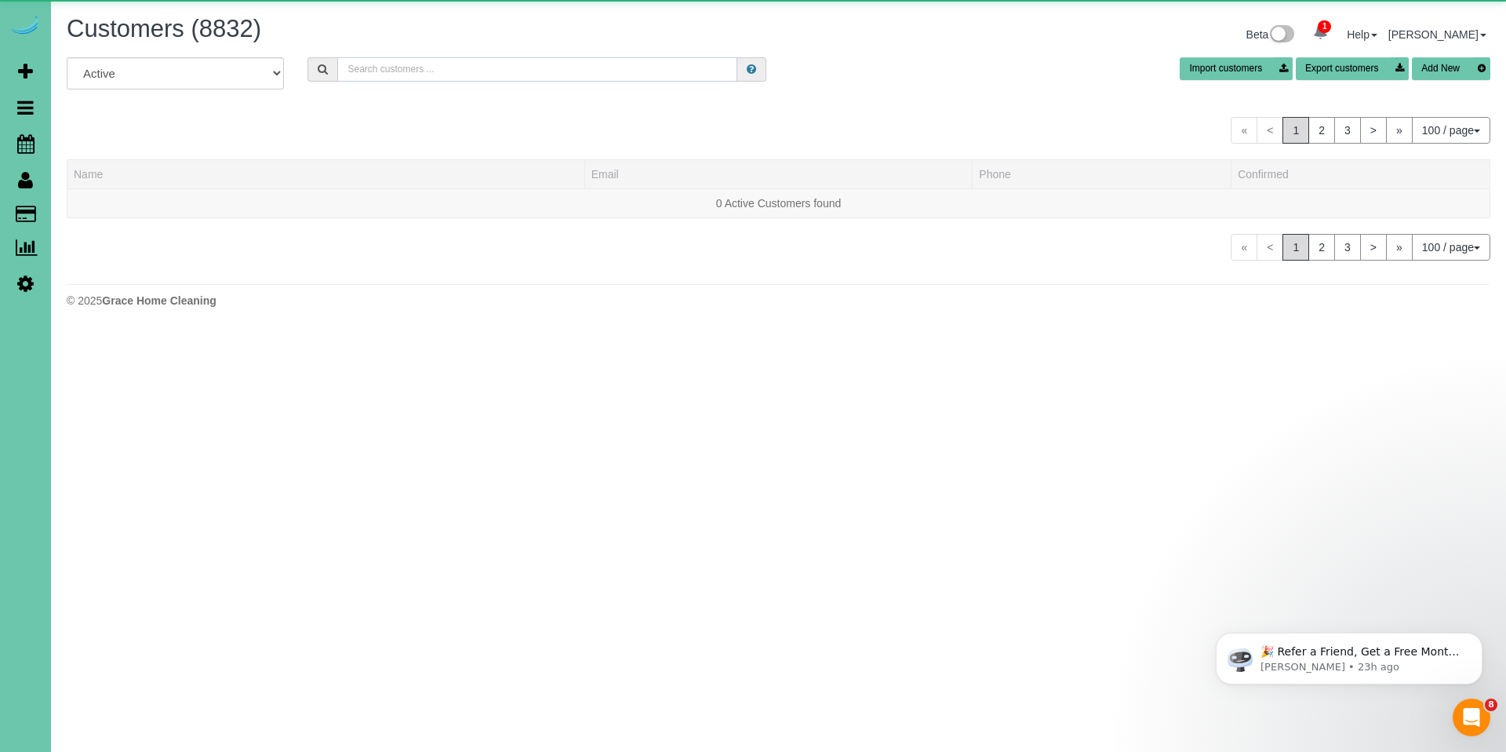
click at [422, 60] on input "text" at bounding box center [537, 69] width 400 height 24
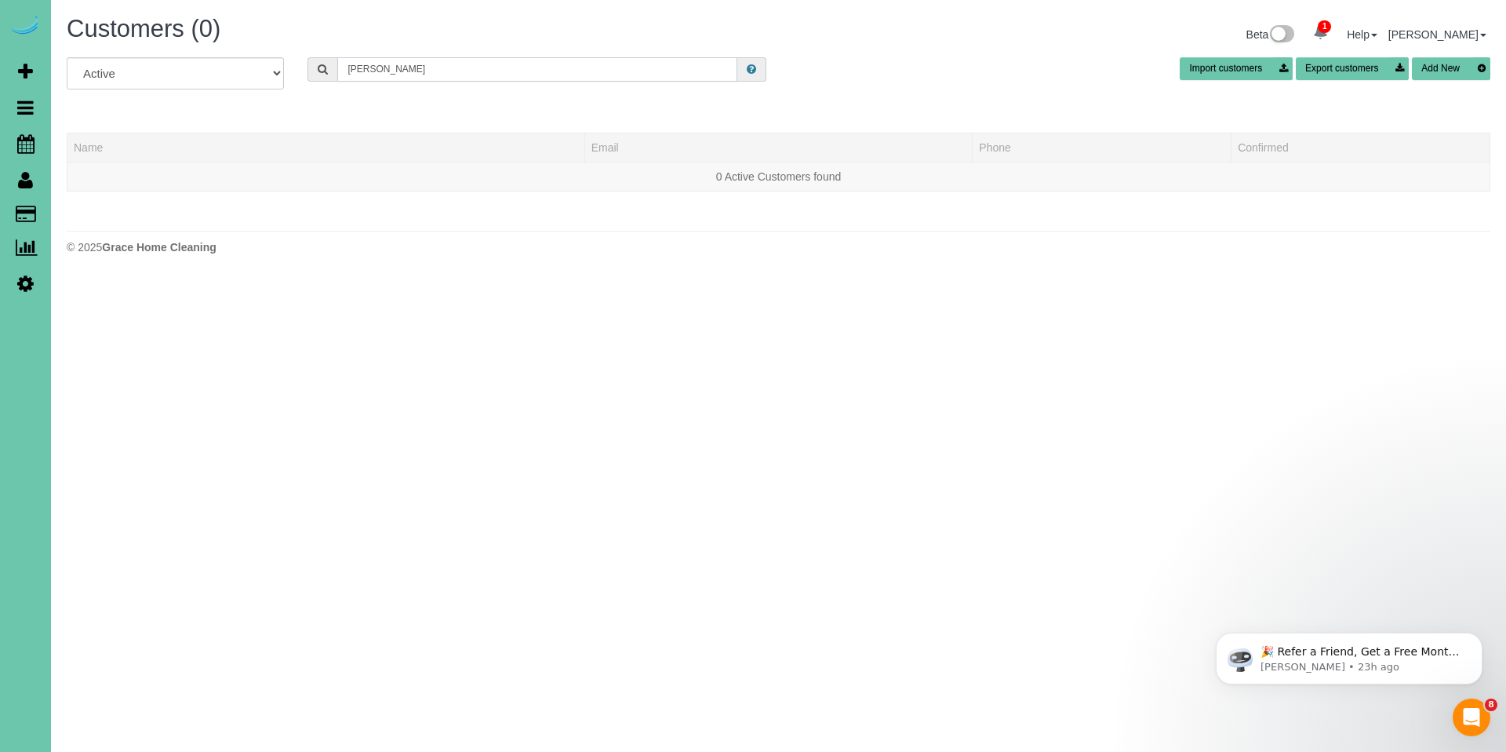
drag, startPoint x: 409, startPoint y: 71, endPoint x: 299, endPoint y: 67, distance: 109.9
click at [299, 67] on div "smith carrie" at bounding box center [537, 69] width 483 height 24
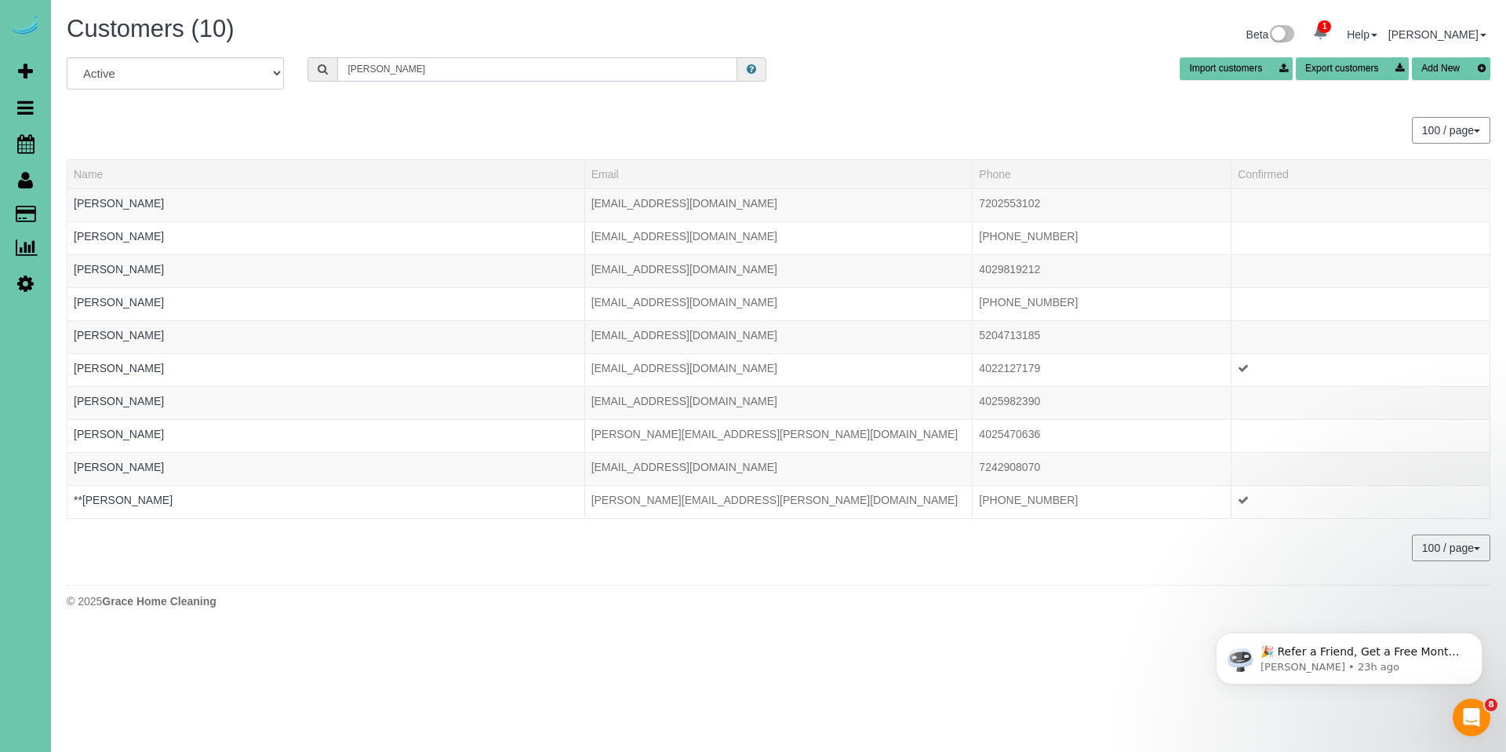
click at [503, 75] on input "Carrie" at bounding box center [537, 69] width 400 height 24
drag, startPoint x: 597, startPoint y: 75, endPoint x: 320, endPoint y: 67, distance: 277.1
click at [320, 67] on div "Carrie" at bounding box center [537, 69] width 459 height 24
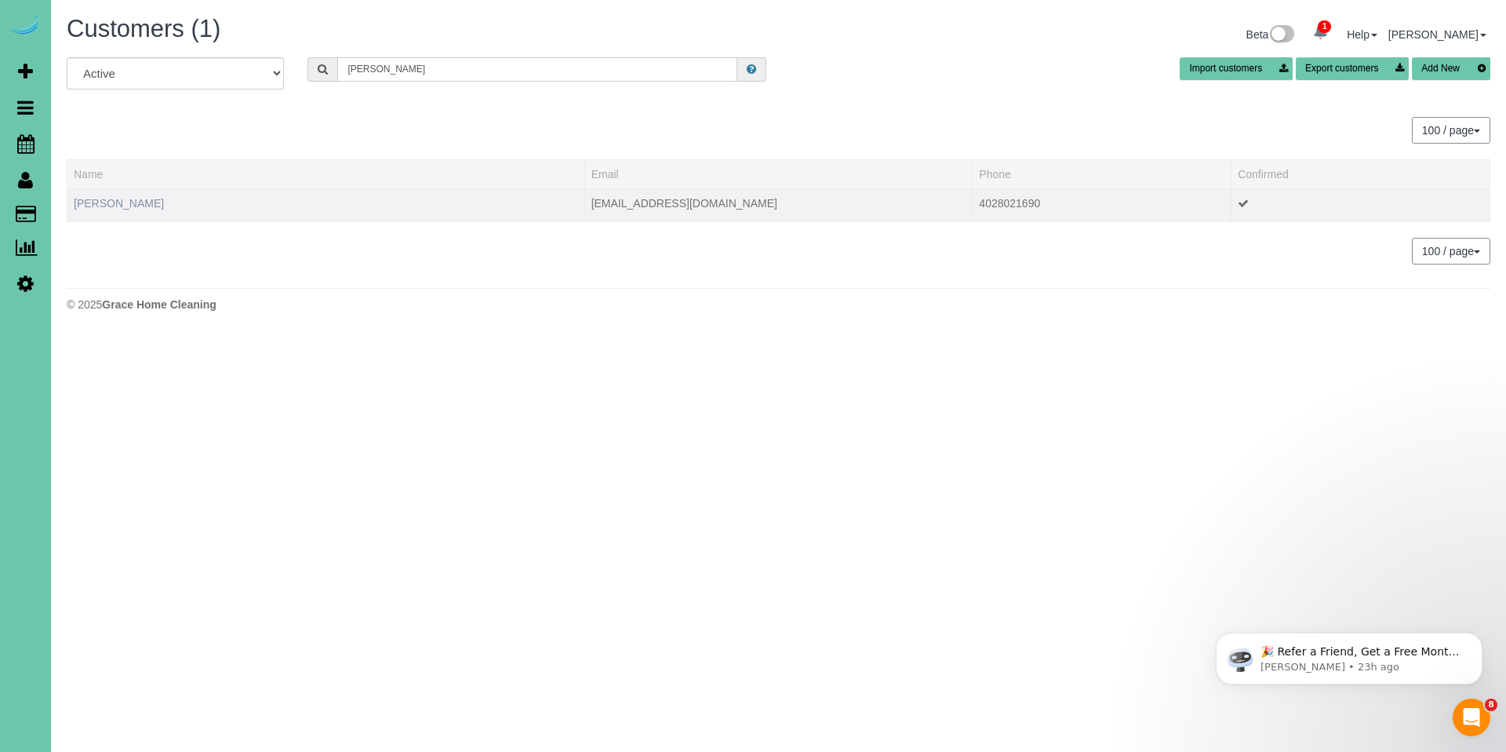
type input "Tyler stokes"
click at [120, 201] on link "Tyler Stokes" at bounding box center [119, 203] width 90 height 13
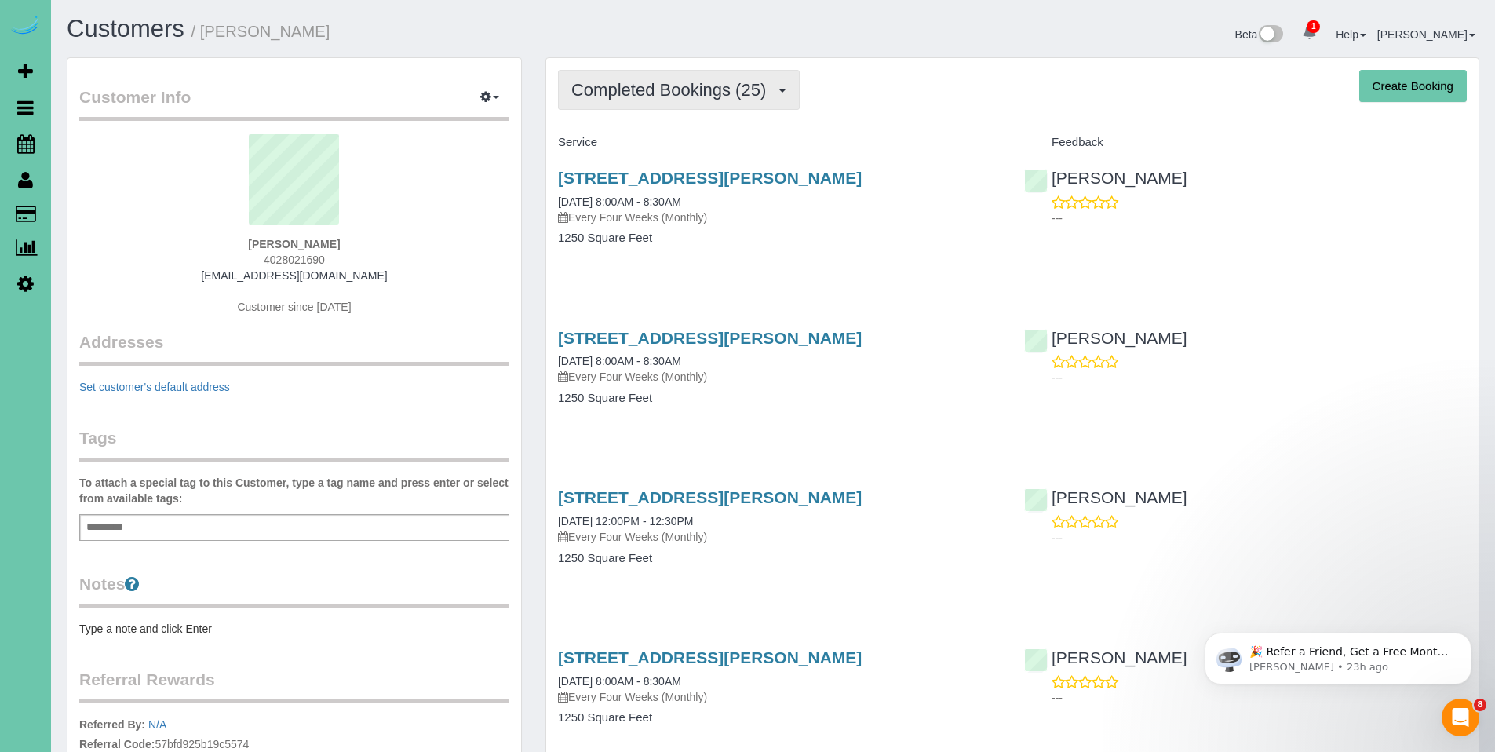
click at [698, 88] on span "Completed Bookings (25)" at bounding box center [672, 90] width 202 height 20
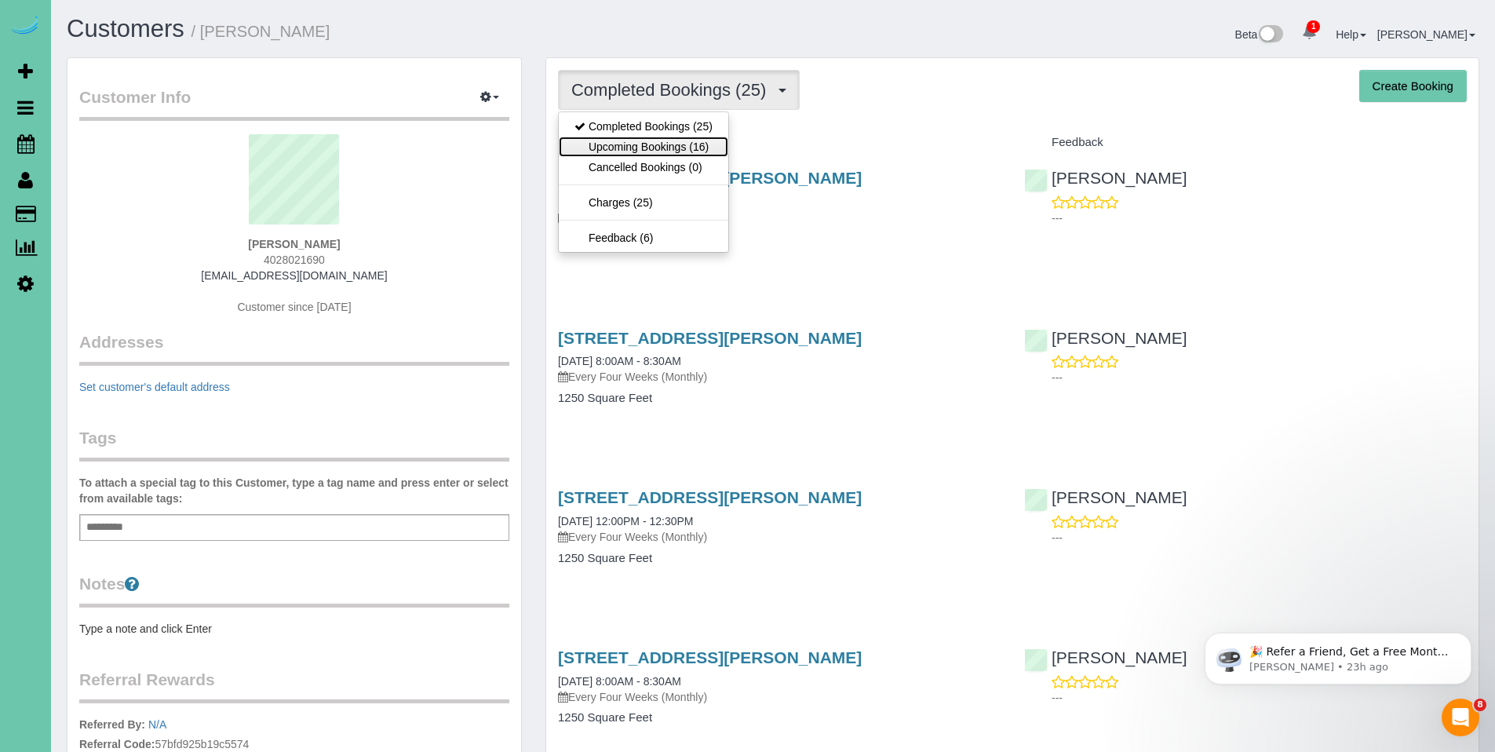
click at [632, 148] on link "Upcoming Bookings (16)" at bounding box center [643, 147] width 169 height 20
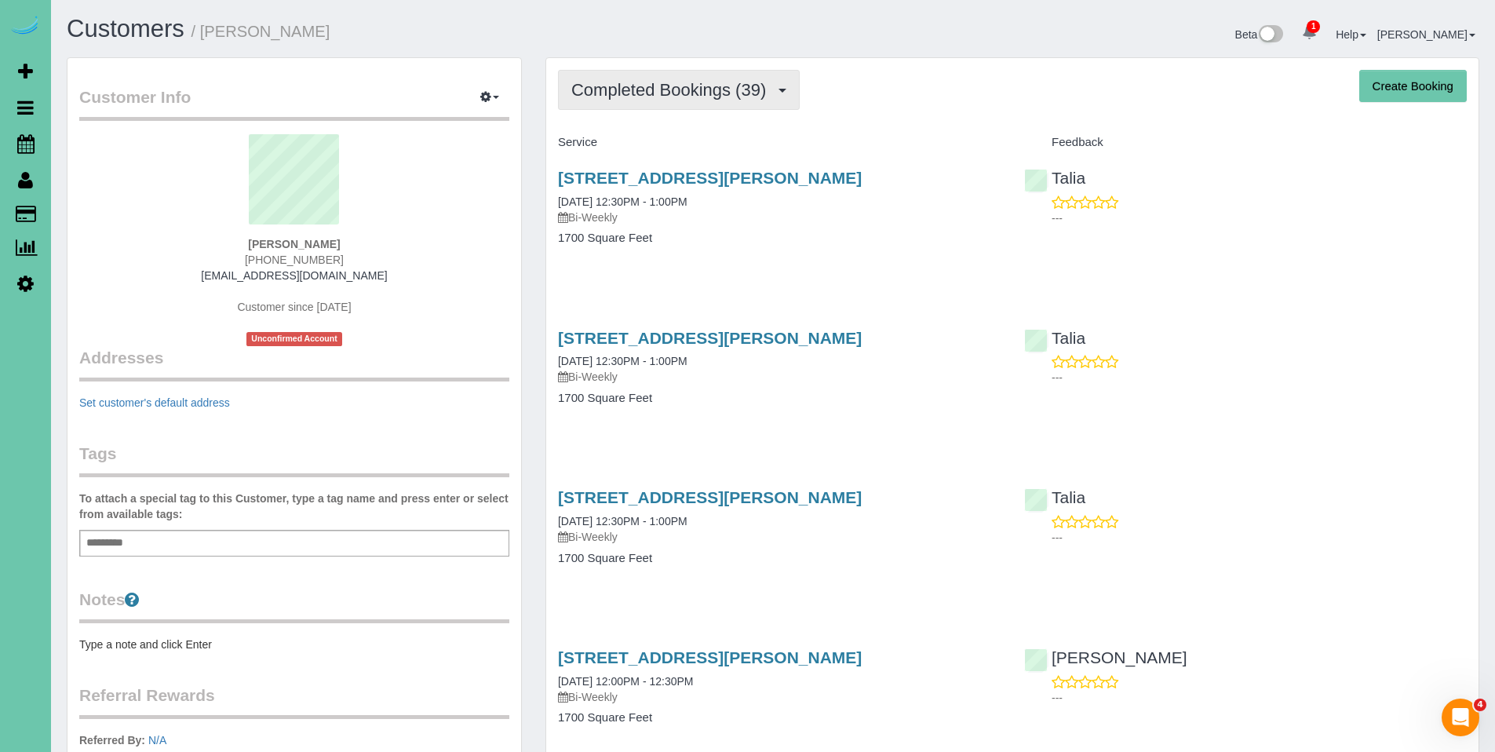
click at [669, 91] on span "Completed Bookings (39)" at bounding box center [672, 90] width 202 height 20
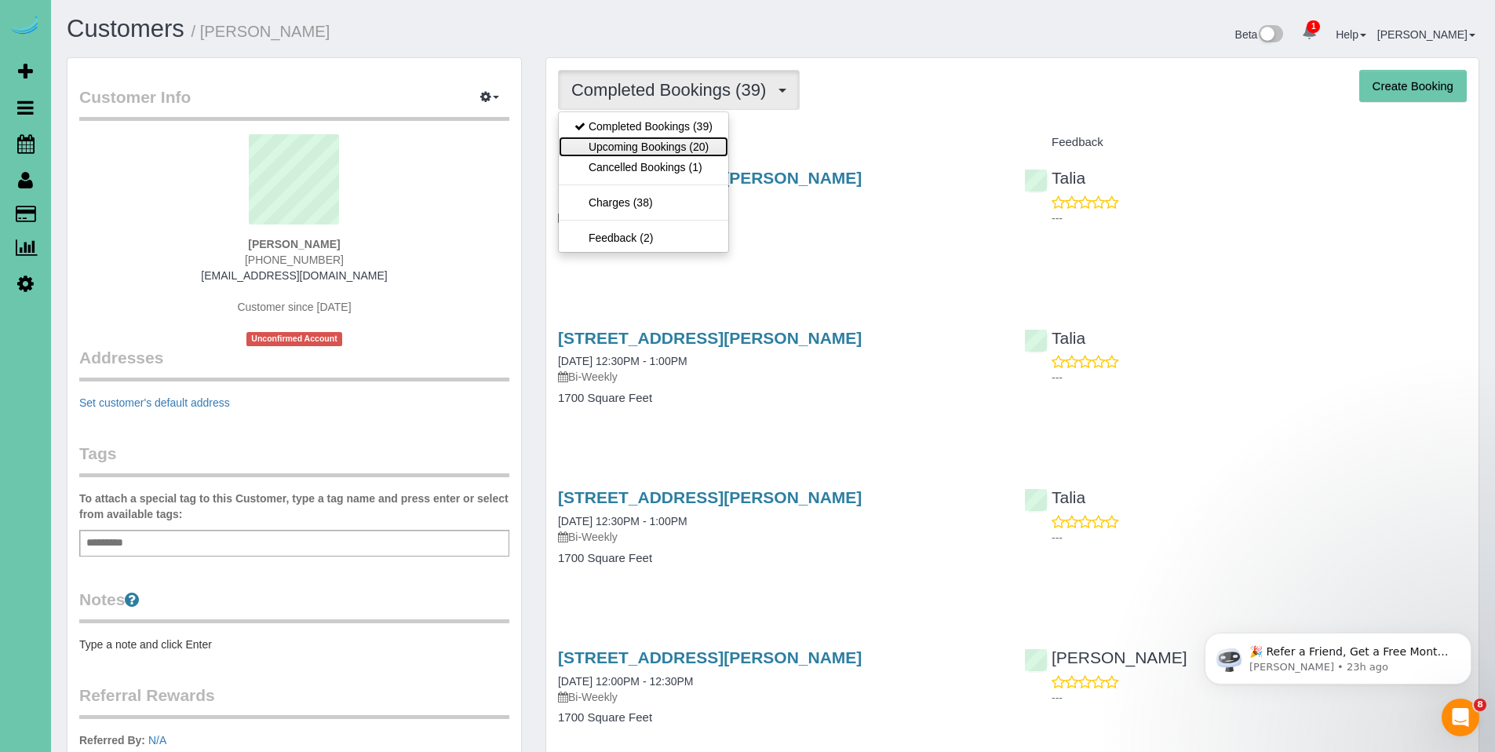
click at [653, 143] on link "Upcoming Bookings (20)" at bounding box center [643, 147] width 169 height 20
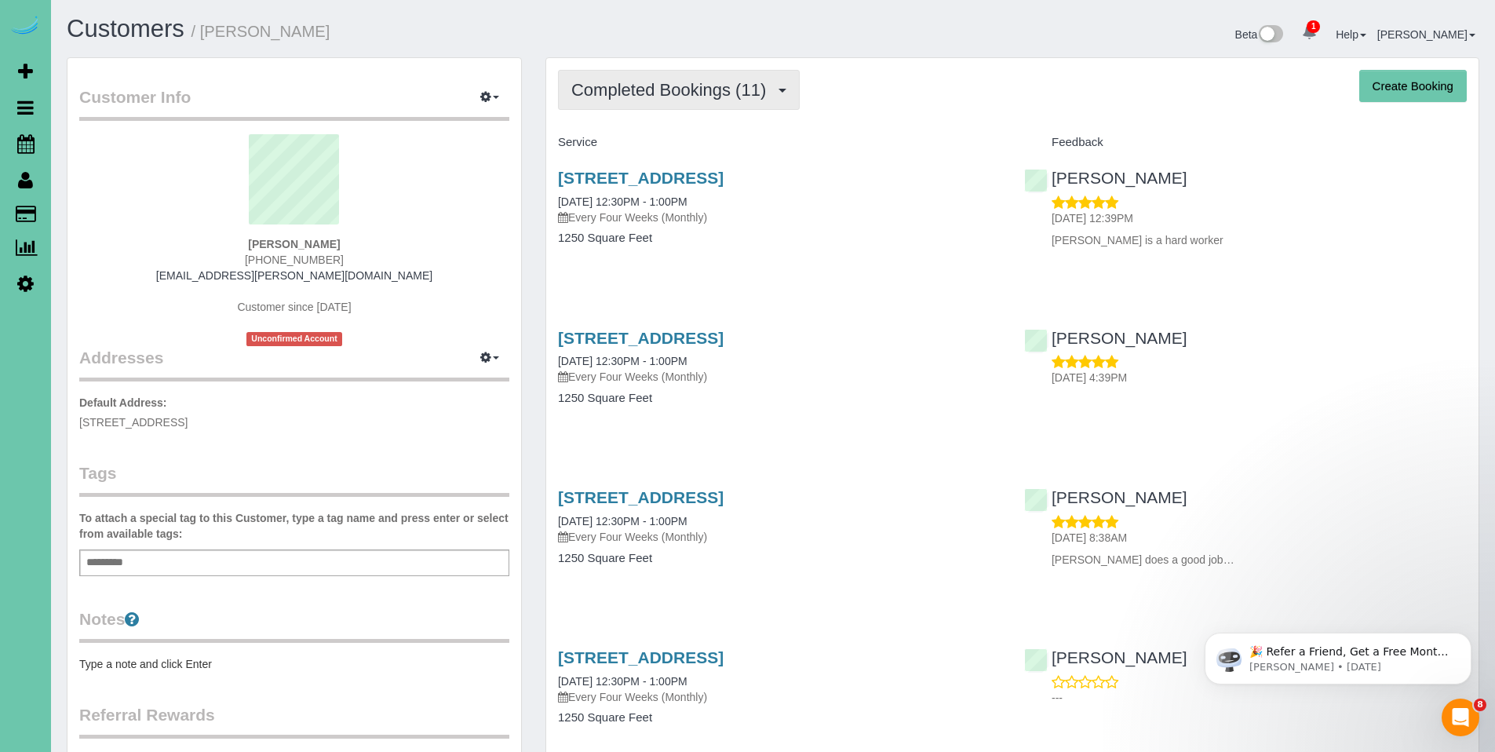
click at [633, 90] on span "Completed Bookings (11)" at bounding box center [672, 90] width 202 height 20
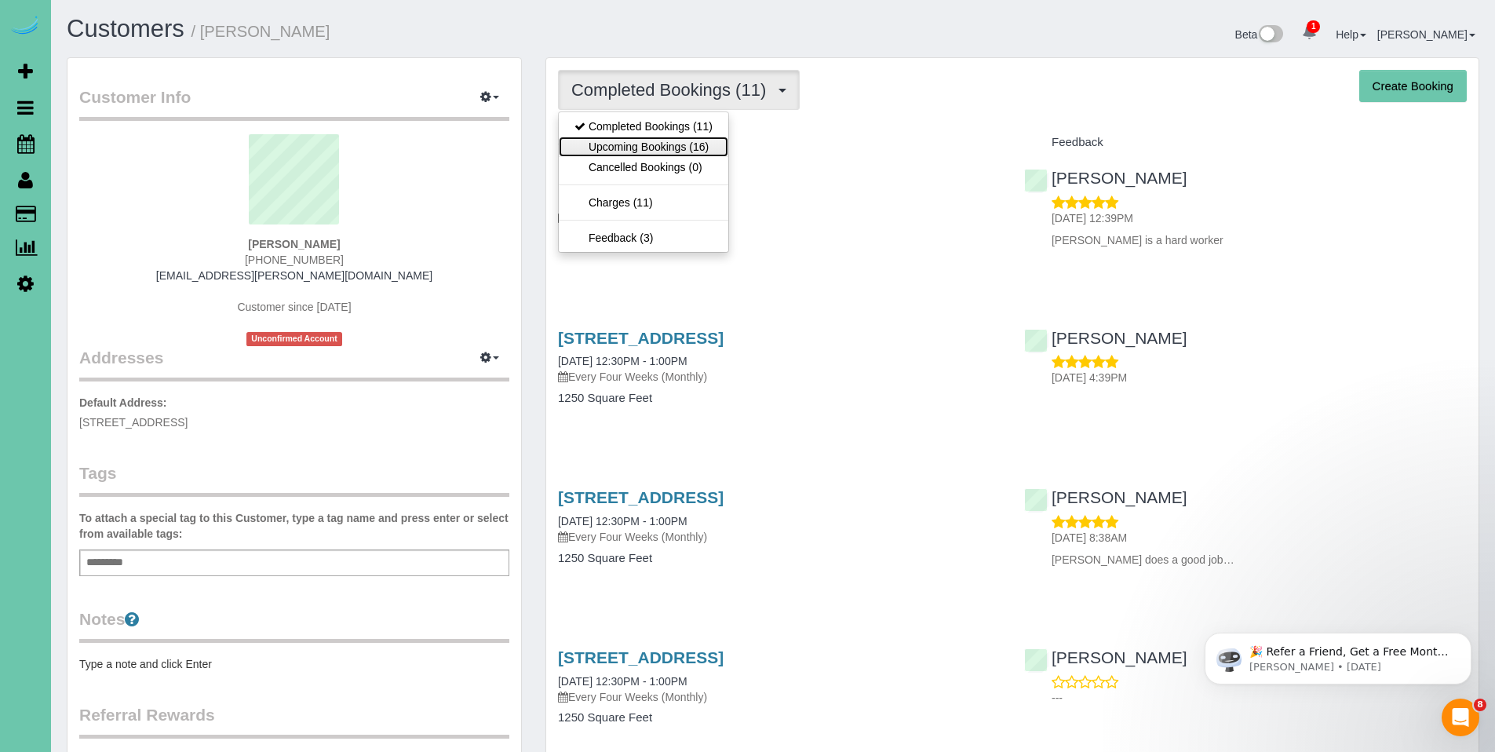
click at [636, 143] on link "Upcoming Bookings (16)" at bounding box center [643, 147] width 169 height 20
